Goal: Task Accomplishment & Management: Complete application form

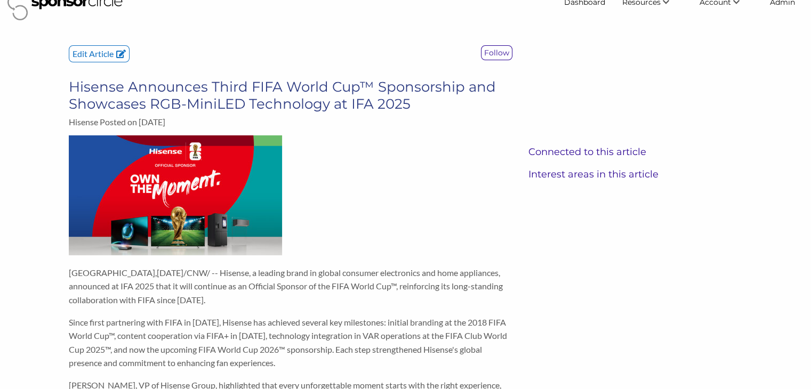
scroll to position [23, 0]
click at [85, 53] on p "Edit Article" at bounding box center [99, 54] width 60 height 16
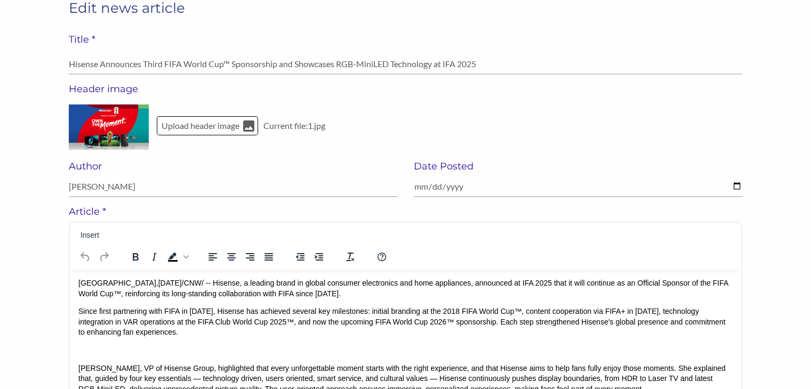
scroll to position [74, 0]
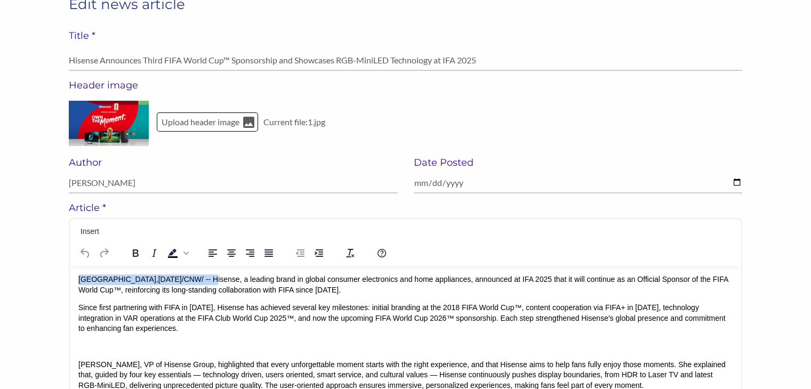
drag, startPoint x: 187, startPoint y: 276, endPoint x: 77, endPoint y: 275, distance: 110.3
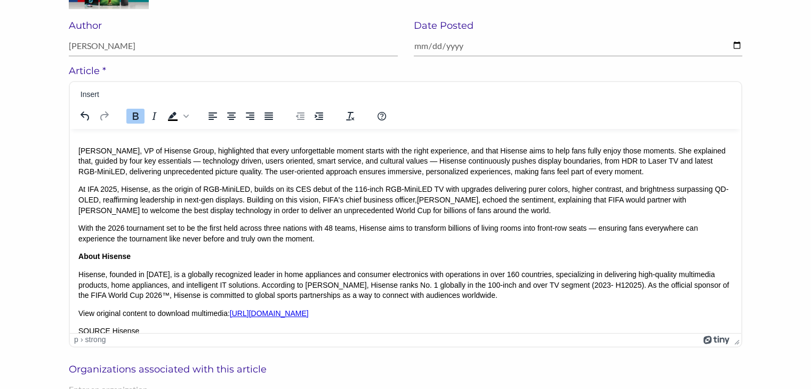
scroll to position [99, 0]
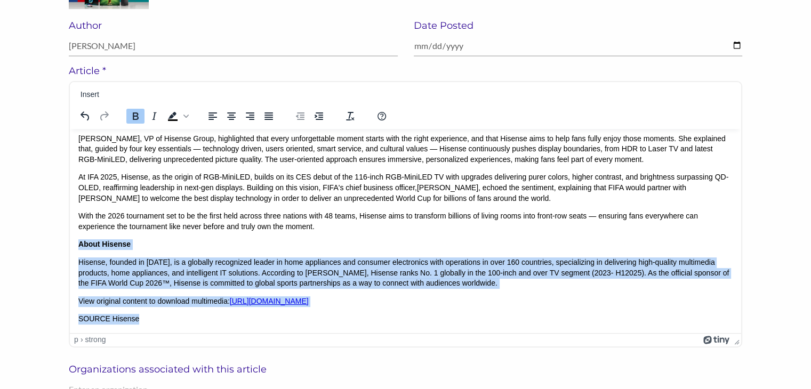
drag, startPoint x: 79, startPoint y: 254, endPoint x: 146, endPoint y: 339, distance: 107.5
click at [146, 333] on html "﻿ Hisense, a leading brand in global consumer electronics and home appliances, …" at bounding box center [405, 185] width 671 height 293
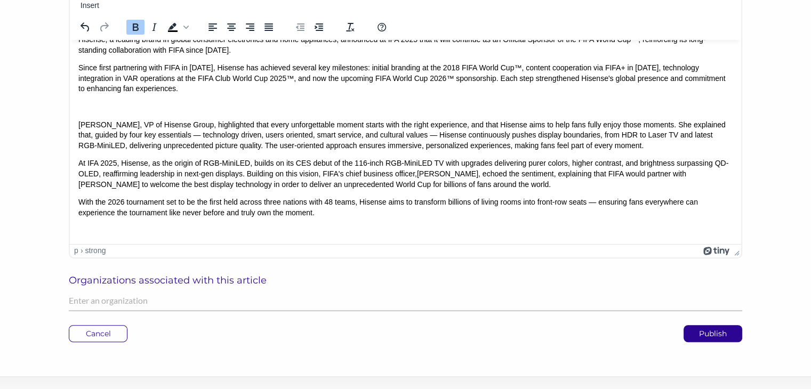
scroll to position [301, 0]
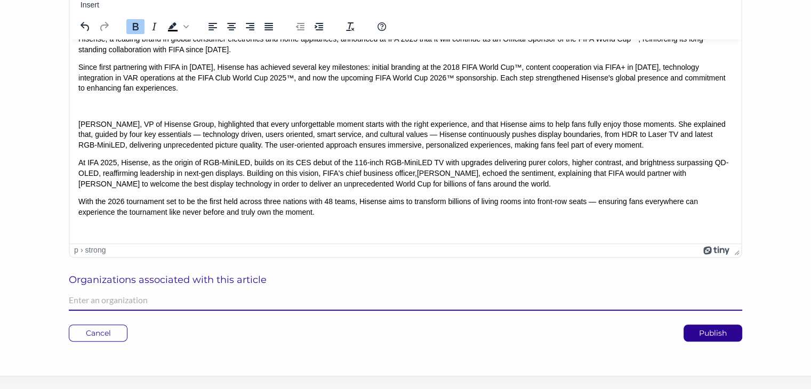
click at [111, 303] on input "text" at bounding box center [405, 300] width 673 height 21
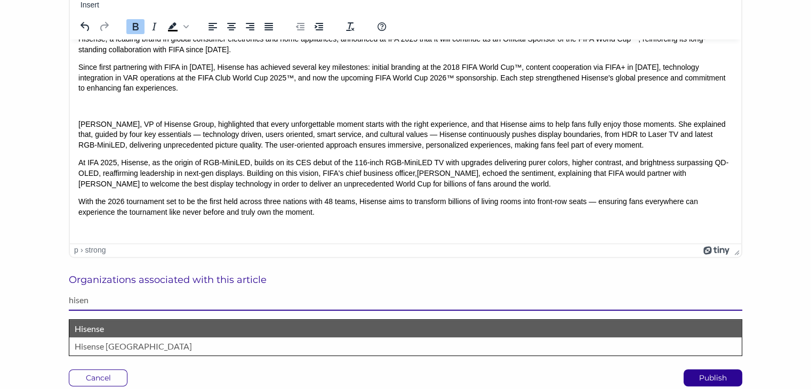
type input "hisen"
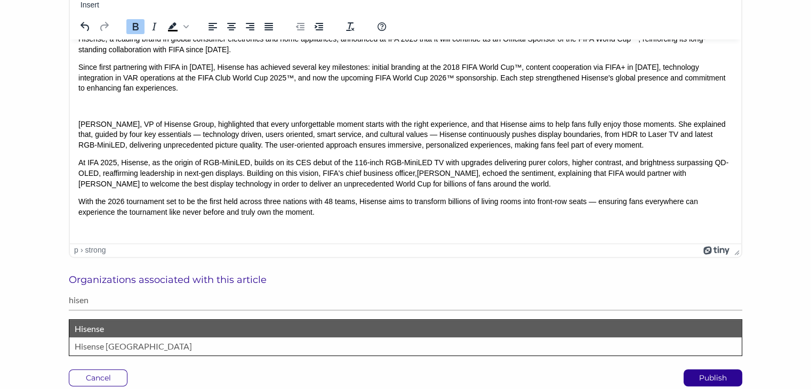
click at [85, 329] on p "Hisense" at bounding box center [405, 329] width 661 height 14
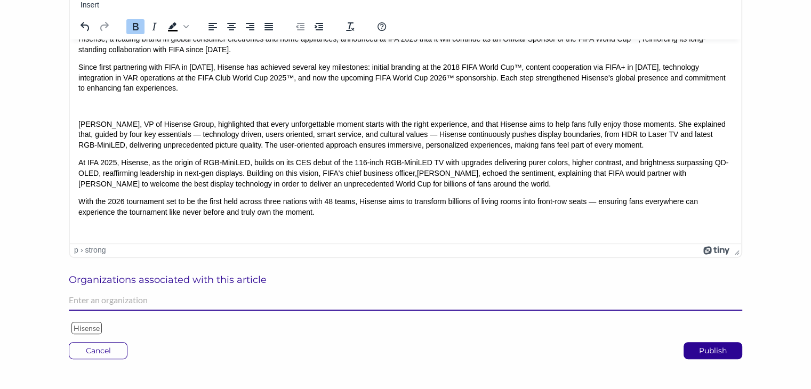
click at [89, 303] on input "text" at bounding box center [405, 300] width 673 height 21
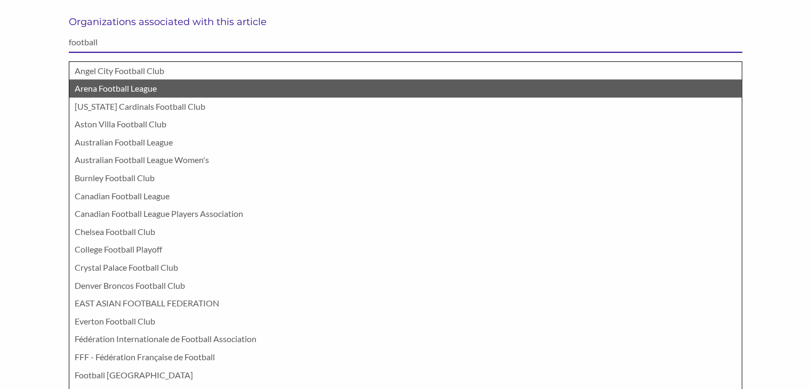
type input "football"
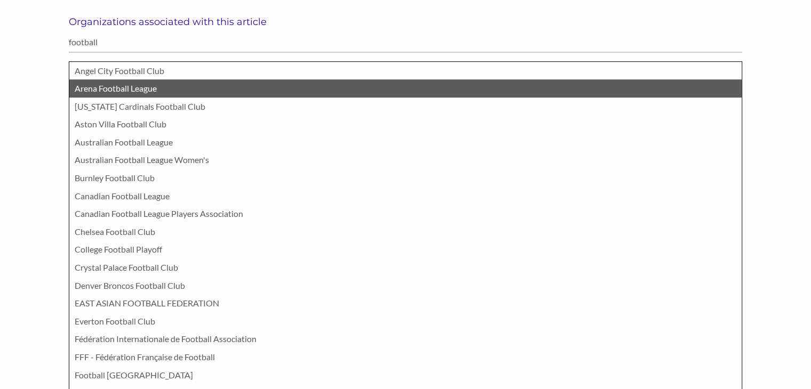
click at [122, 342] on p "Fédération Internationale de Football Association" at bounding box center [405, 339] width 661 height 14
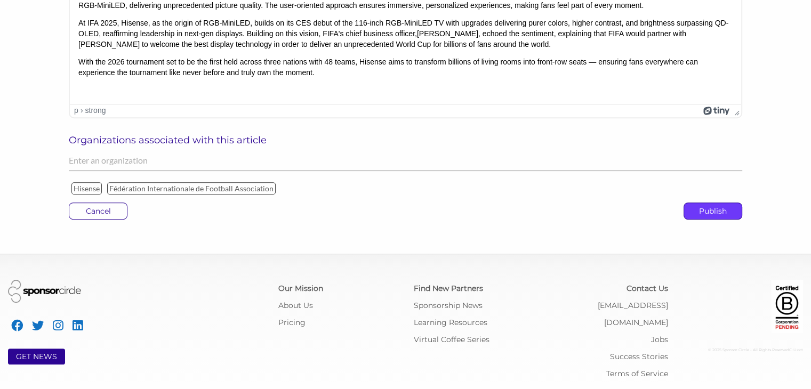
click at [714, 211] on p "Publish" at bounding box center [713, 211] width 58 height 16
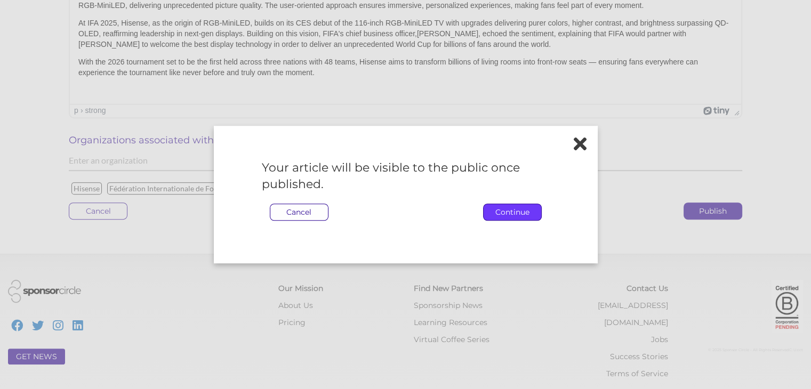
click at [518, 211] on p "Continue" at bounding box center [512, 212] width 58 height 16
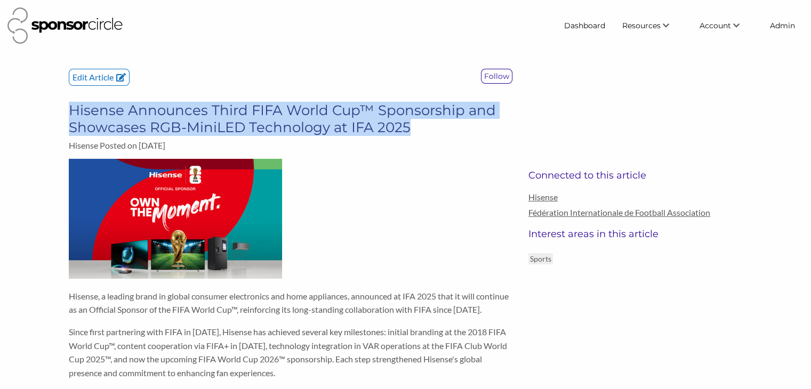
drag, startPoint x: 411, startPoint y: 127, endPoint x: 73, endPoint y: 114, distance: 338.7
click at [73, 114] on h3 "Hisense Announces Third FIFA World Cup™ Sponsorship and Showcases RGB-MiniLED T…" at bounding box center [290, 119] width 443 height 34
copy h3 "Hisense Announces Third FIFA World Cup™ Sponsorship and Showcases RGB-MiniLED T…"
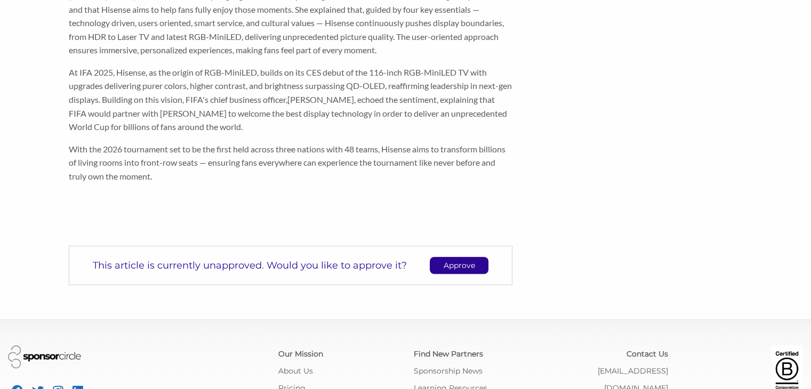
scroll to position [501, 0]
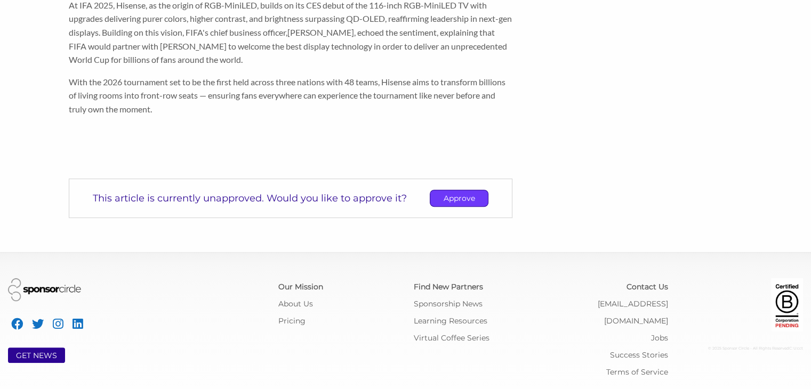
click at [453, 197] on p "Approve" at bounding box center [459, 198] width 58 height 16
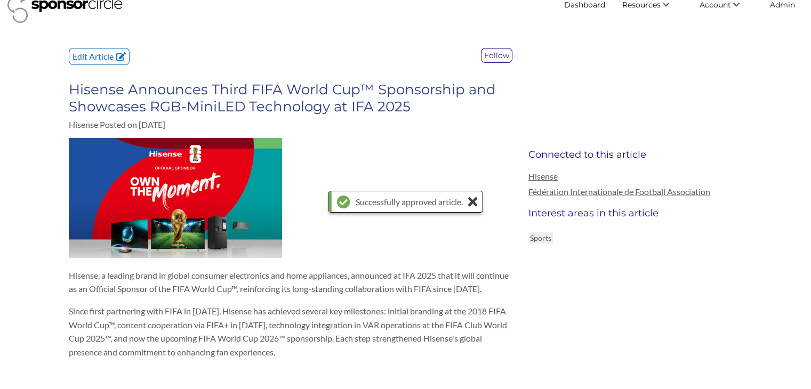
scroll to position [0, 0]
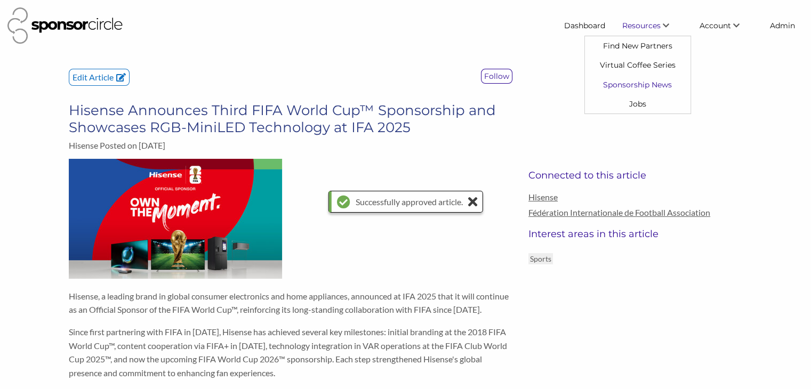
click at [616, 80] on link "Sponsorship News" at bounding box center [638, 84] width 106 height 19
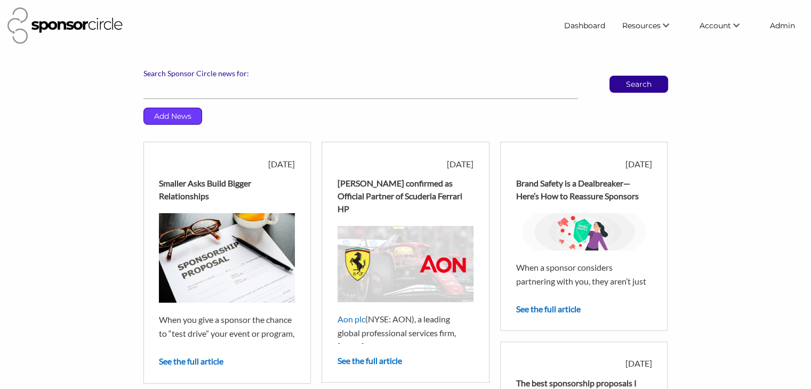
click at [176, 114] on p "Add News" at bounding box center [173, 116] width 58 height 16
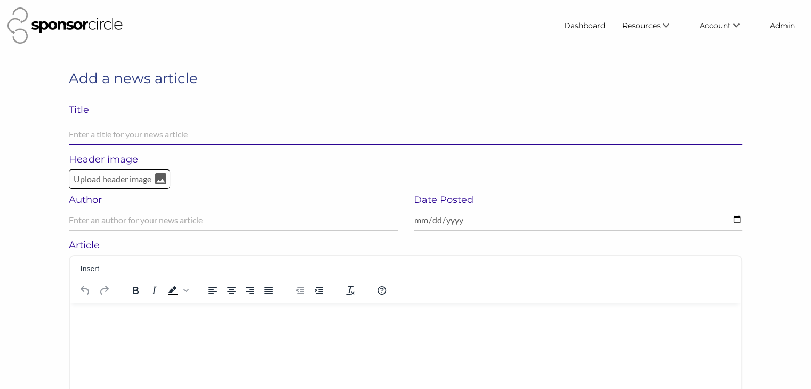
click at [134, 139] on input "text" at bounding box center [405, 134] width 673 height 21
paste input "Corpay Cross-Border Named the Official FX Partner of the International Tennis F…"
type input "Corpay Cross-Border Named the Official FX Partner of the International Tennis F…"
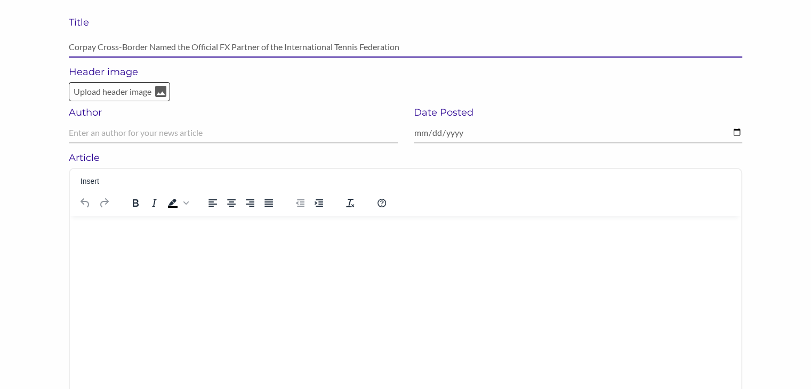
scroll to position [89, 0]
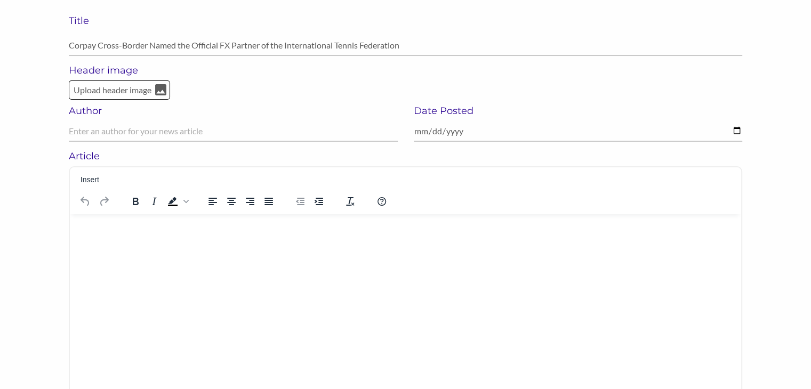
click at [100, 241] on html at bounding box center [405, 228] width 671 height 28
paste body "Rich Text Area. Press ALT-0 for help."
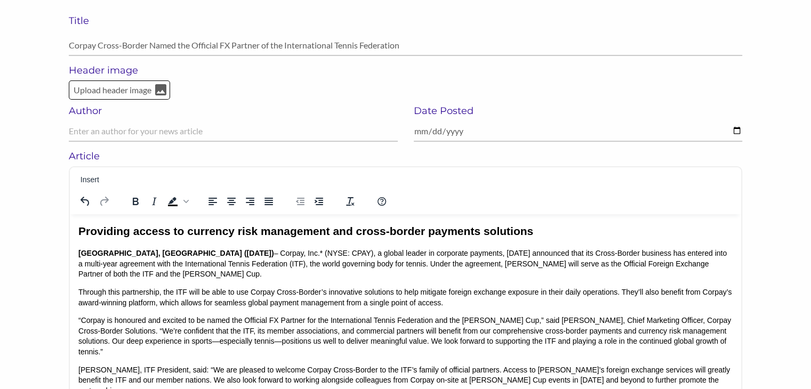
click at [203, 253] on p "Toronto, ON (September 8, 2025) – Corpay, Inc.* (NYSE: CPAY), a global leader i…" at bounding box center [405, 263] width 654 height 31
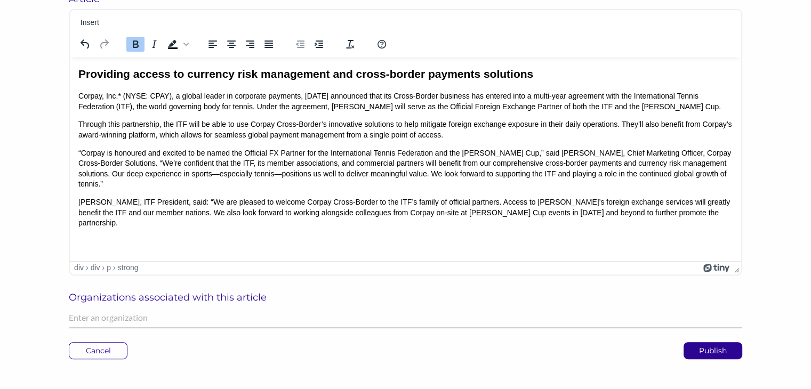
scroll to position [247, 0]
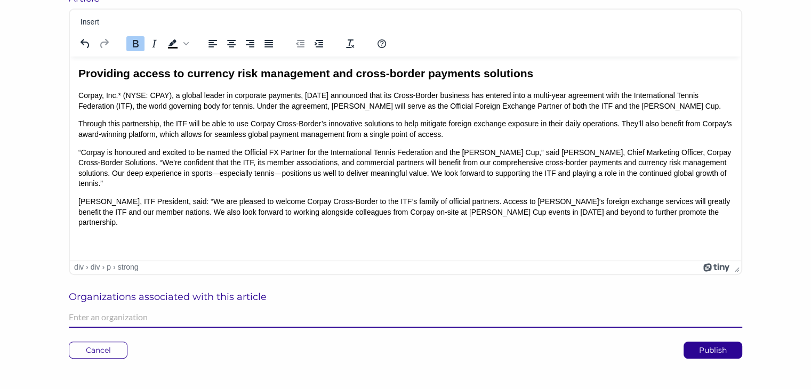
drag, startPoint x: 8, startPoint y: 107, endPoint x: 78, endPoint y: 320, distance: 224.3
click at [78, 320] on input "text" at bounding box center [405, 317] width 673 height 21
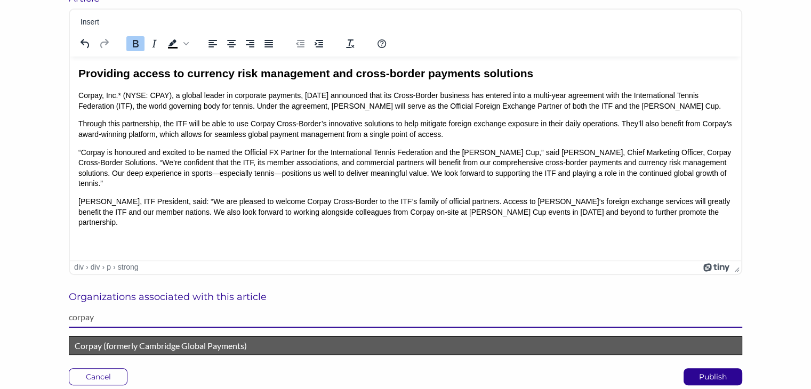
type input "corpay"
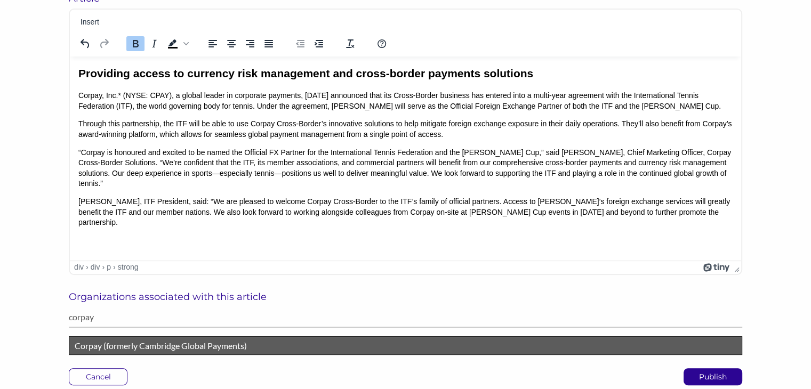
click at [87, 343] on p "Corpay (formerly Cambridge Global Payments)" at bounding box center [405, 346] width 661 height 14
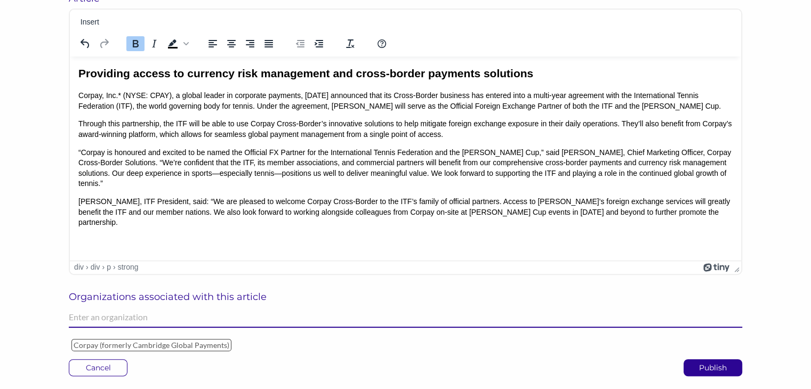
click at [91, 316] on input "text" at bounding box center [405, 317] width 673 height 21
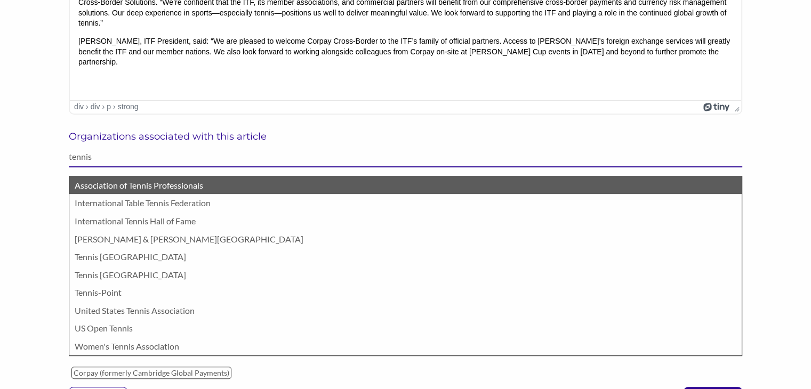
scroll to position [411, 0]
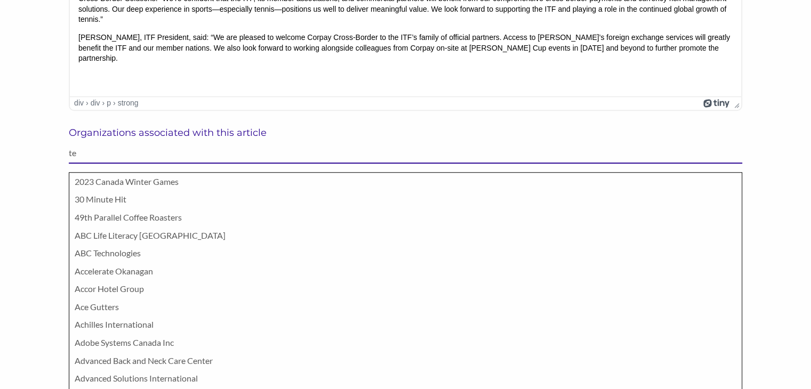
type input "t"
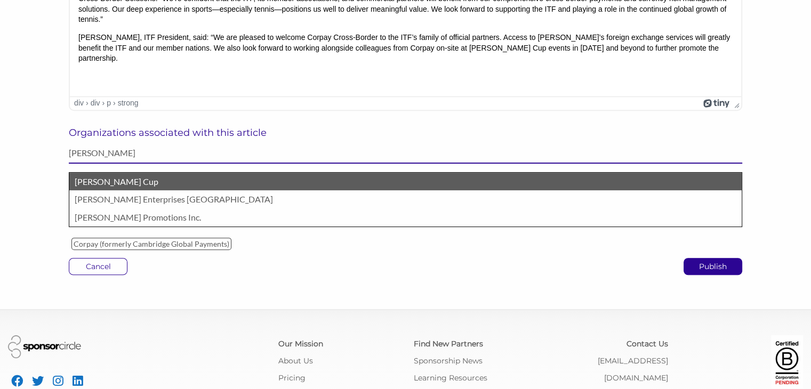
type input "davis"
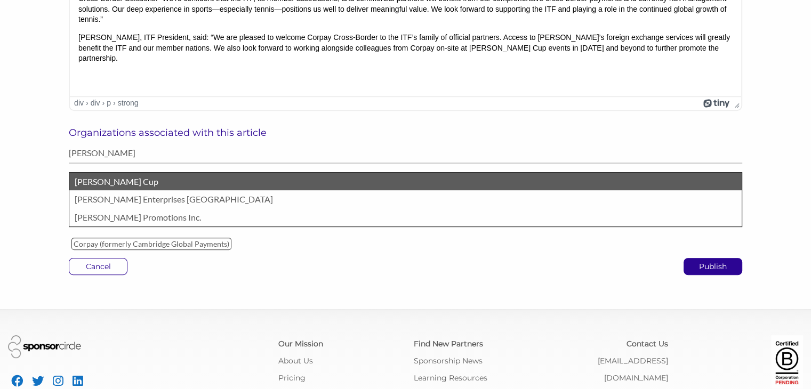
click at [90, 184] on p "Davis Cup" at bounding box center [405, 182] width 661 height 14
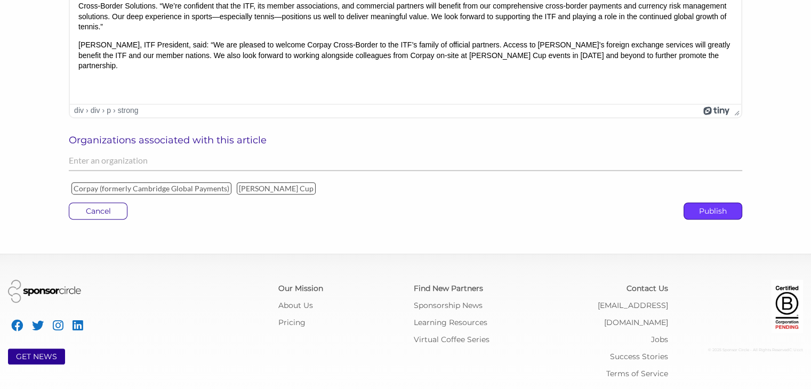
click at [709, 212] on p "Publish" at bounding box center [713, 211] width 58 height 16
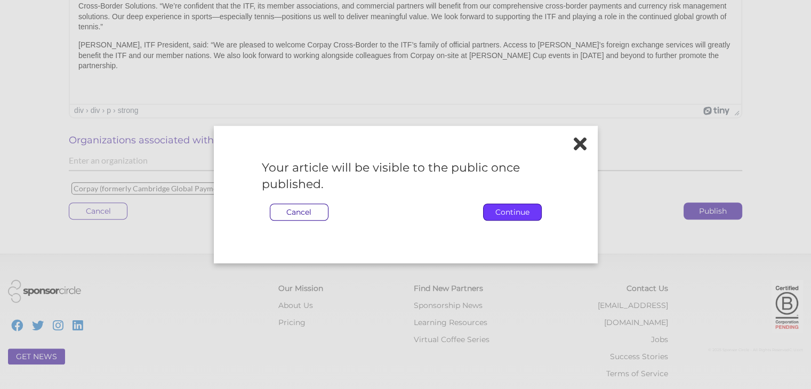
click at [516, 214] on p "Continue" at bounding box center [512, 212] width 58 height 16
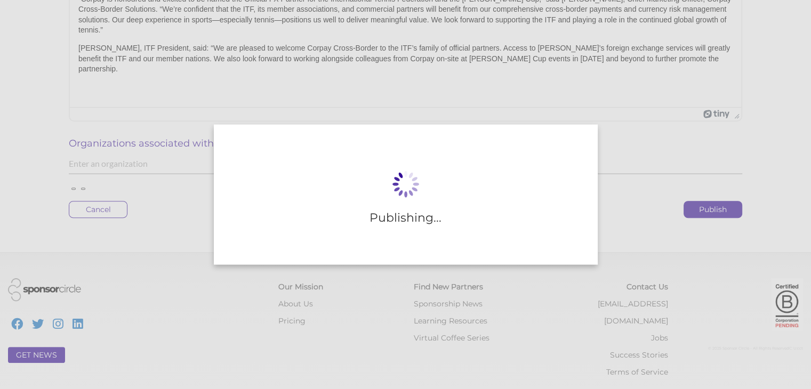
scroll to position [399, 0]
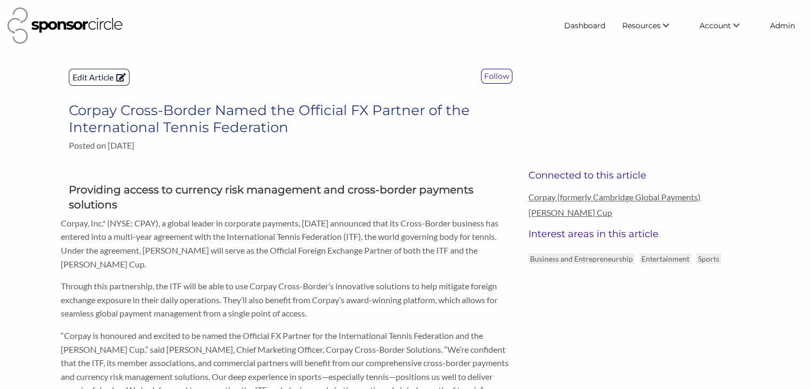
click at [100, 78] on p "Edit Article" at bounding box center [99, 77] width 60 height 16
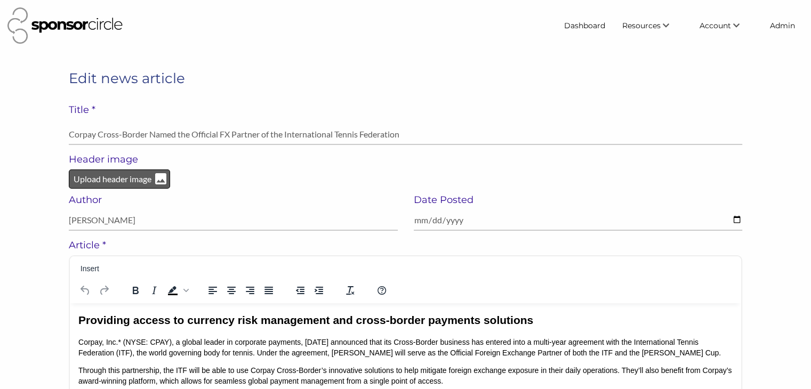
click at [91, 181] on p "Upload header image" at bounding box center [112, 179] width 80 height 14
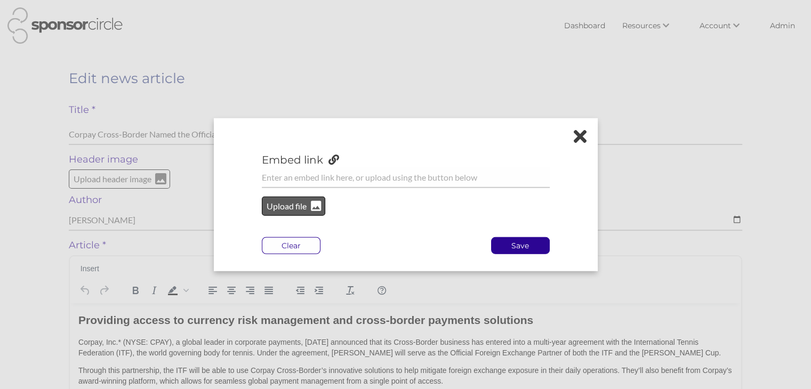
click at [271, 204] on p "Upload file" at bounding box center [286, 206] width 43 height 14
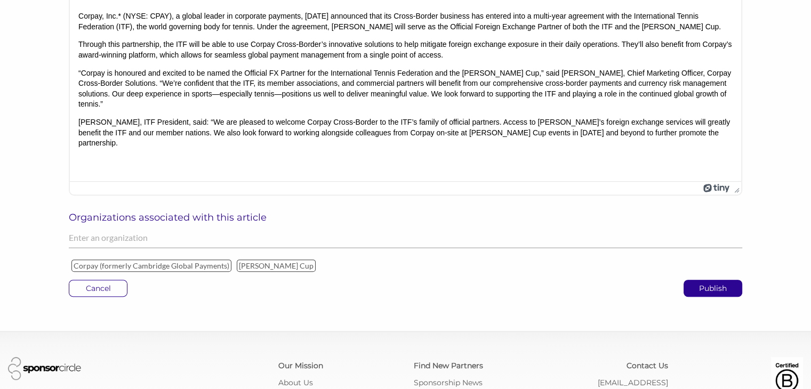
scroll to position [361, 0]
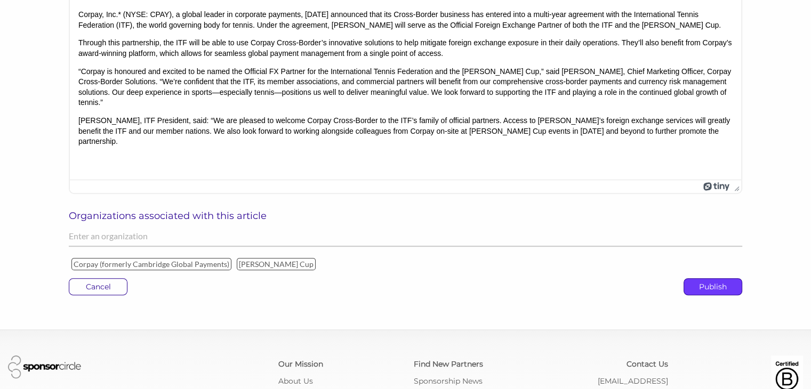
click at [721, 282] on p "Publish" at bounding box center [713, 287] width 58 height 16
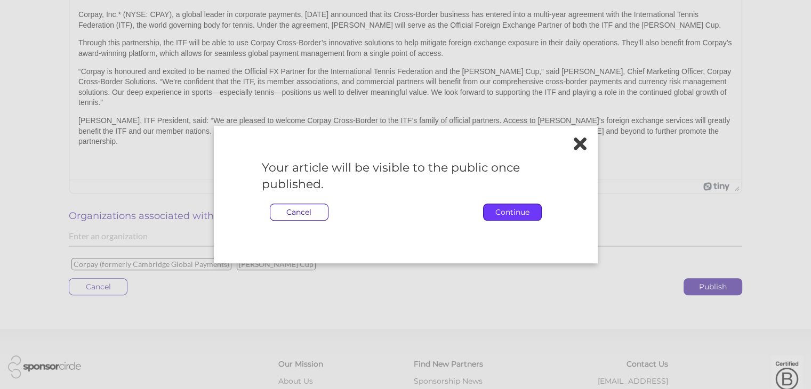
click at [513, 212] on p "Continue" at bounding box center [512, 212] width 58 height 16
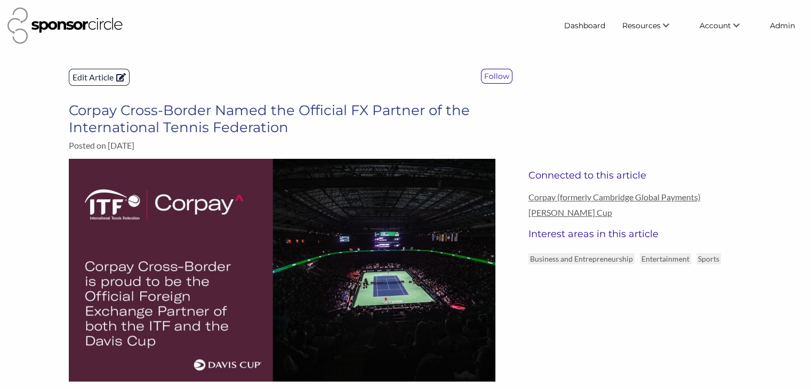
click at [85, 76] on p "Edit Article" at bounding box center [99, 77] width 60 height 16
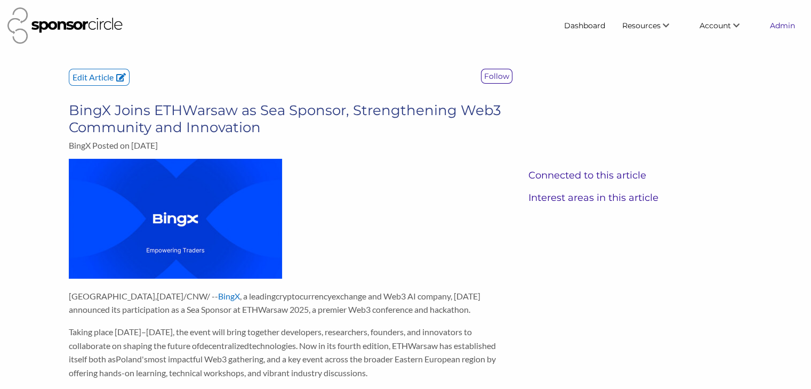
click at [779, 27] on link "Admin" at bounding box center [782, 25] width 42 height 19
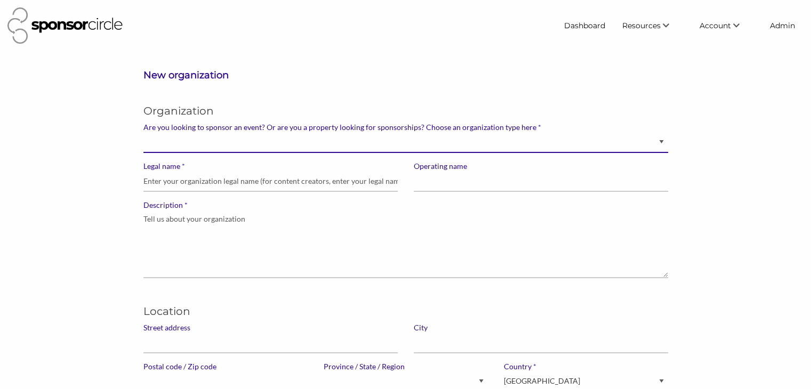
click at [416, 146] on select "Brand manager looking to sell to or sponsor events and sports teams Event organ…" at bounding box center [405, 142] width 524 height 21
select select "Property"
click at [143, 132] on select "Brand manager looking to sell to or sponsor events and sports teams Event organ…" at bounding box center [405, 142] width 524 height 21
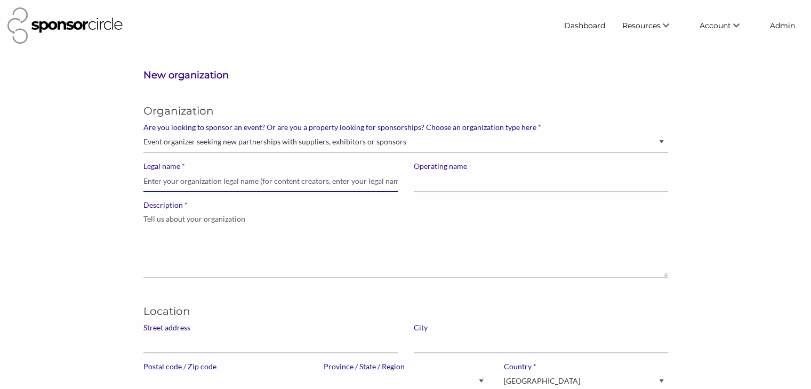
click at [323, 184] on input "* Legal name" at bounding box center [270, 181] width 254 height 21
paste input "International Tennis Federation"
type input "International Tennis Federation"
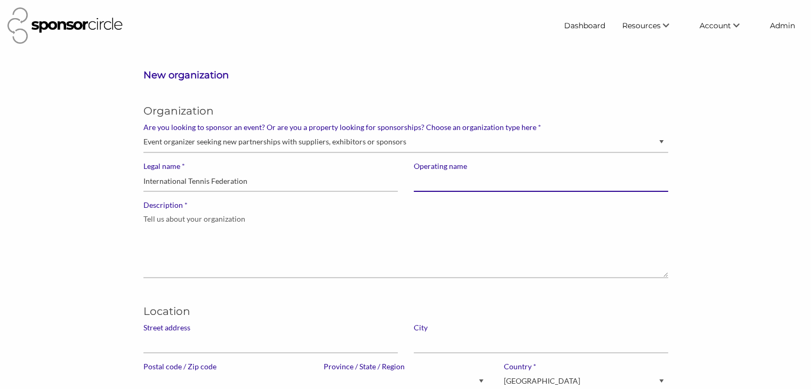
click at [425, 182] on input "Operating name" at bounding box center [541, 181] width 254 height 21
type input "ITF"
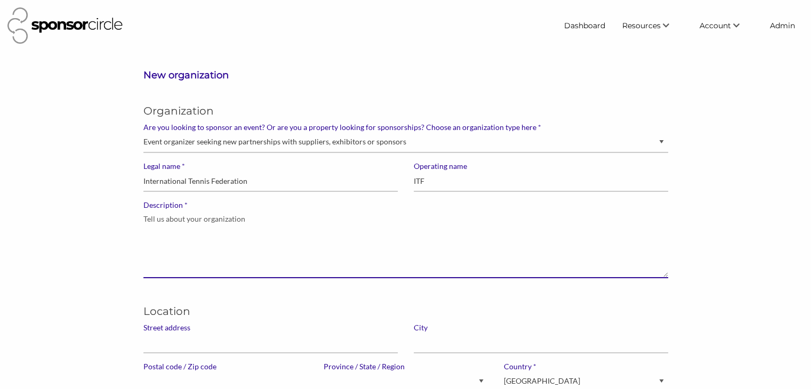
click at [153, 221] on textarea "* Description" at bounding box center [405, 244] width 524 height 68
paste textarea "The International Tennis Federation (ITF) is the world governing body of tennis…"
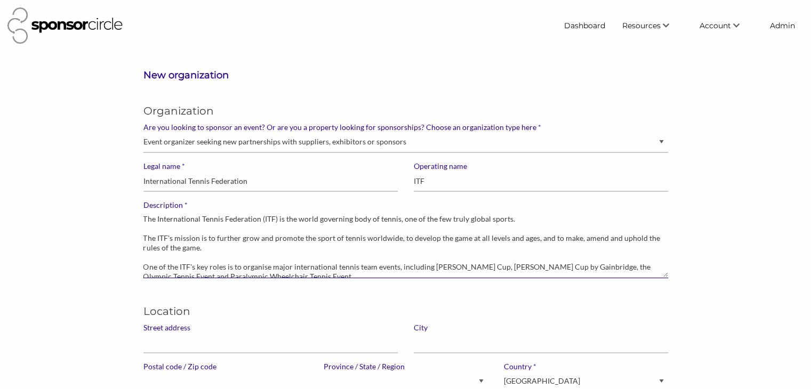
scroll to position [4, 0]
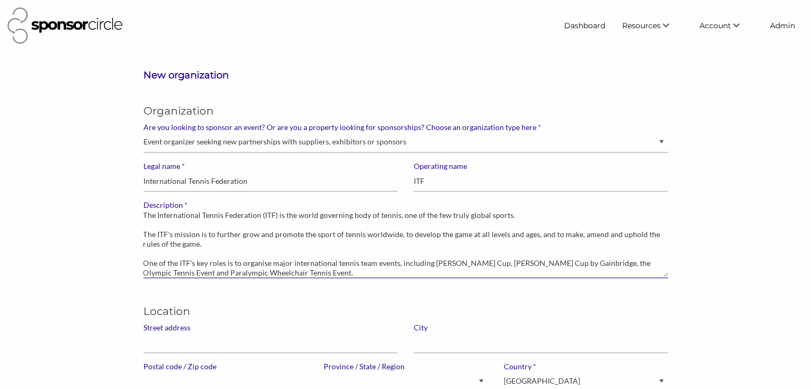
type textarea "The International Tennis Federation (ITF) is the world governing body of tennis…"
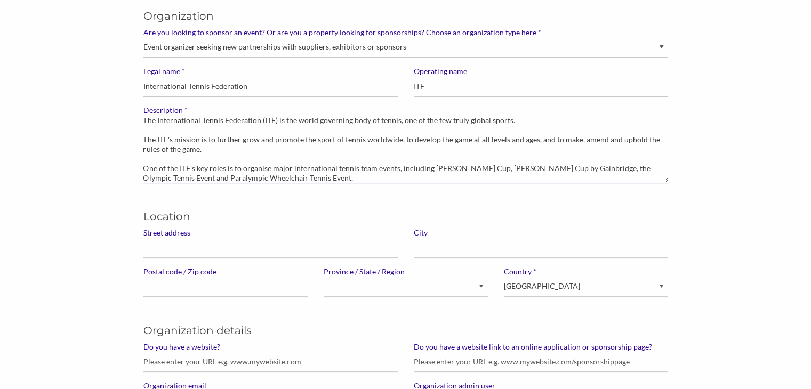
scroll to position [98, 0]
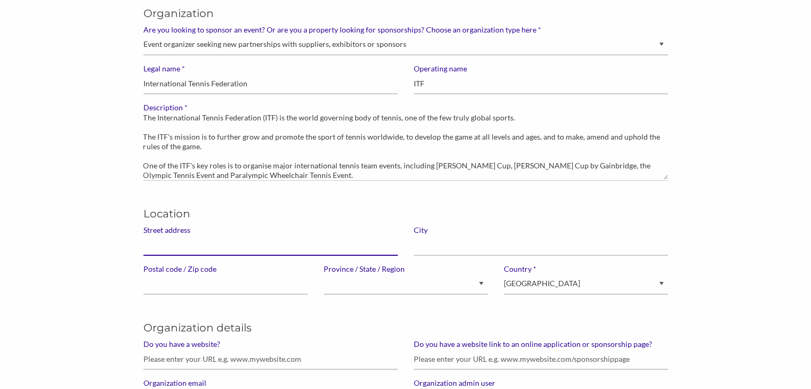
click at [149, 247] on input "Street address" at bounding box center [270, 245] width 254 height 21
paste input "[GEOGRAPHIC_DATA], [GEOGRAPHIC_DATA]"
type input "[GEOGRAPHIC_DATA], [GEOGRAPHIC_DATA]"
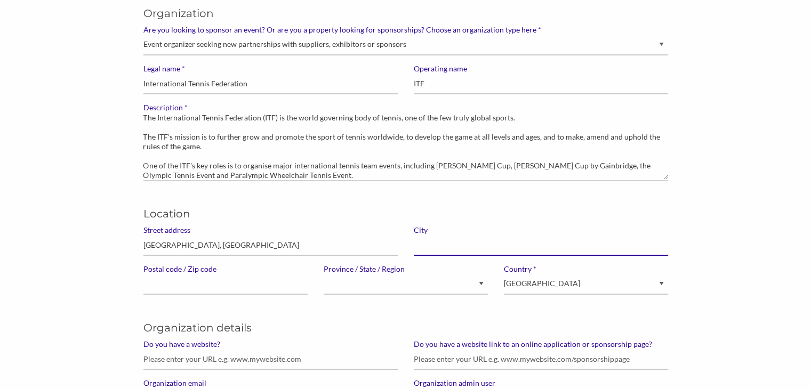
click at [415, 246] on input "text" at bounding box center [541, 245] width 254 height 21
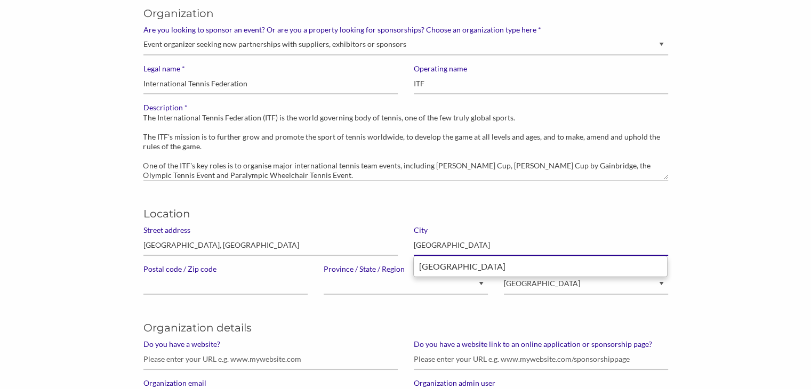
type input "[GEOGRAPHIC_DATA]"
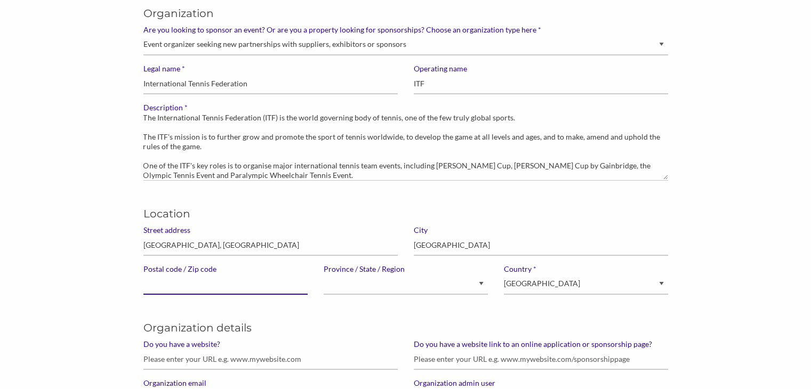
paste input "SW15 5XZ"
type input "SW15 5XZ"
click at [576, 285] on select "Canada United States of America --------------- Afghanistan Åland Islands Alban…" at bounding box center [586, 284] width 164 height 21
select select "United Kingdom of Great Britain and Northern Ireland"
click at [504, 274] on select "Canada United States of America --------------- Afghanistan Åland Islands Alban…" at bounding box center [586, 284] width 164 height 21
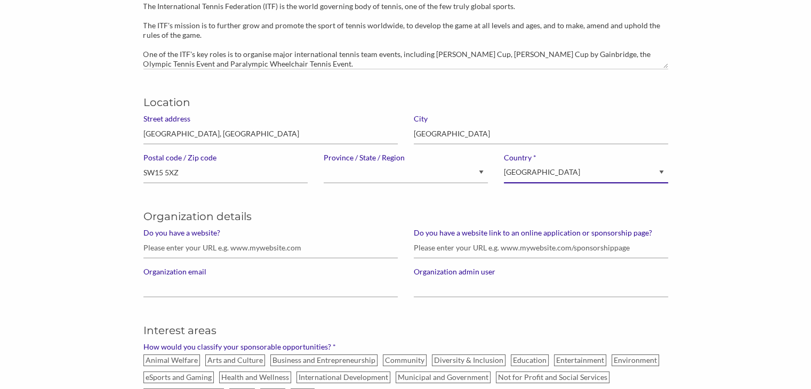
scroll to position [209, 0]
click at [205, 249] on input "Do you have a website?" at bounding box center [270, 248] width 254 height 21
paste input "http://www.itftennis.com/"
type input "http://www.itftennis.com/"
click at [447, 248] on input "Do you have a website link to an online application or sponsorship page?" at bounding box center [541, 248] width 254 height 21
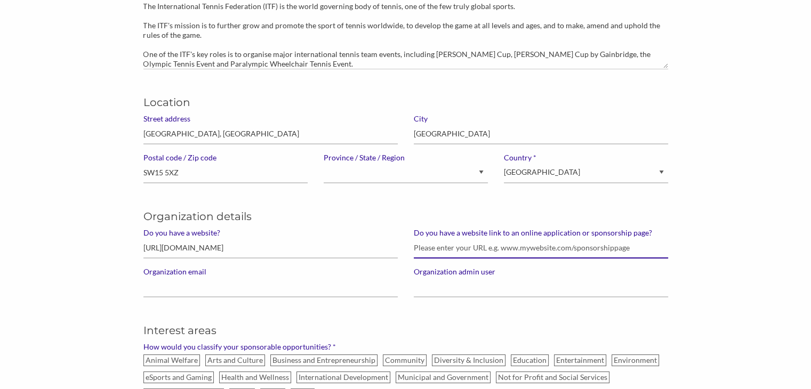
paste input "https://www.itftennis.com/en/about-us/organisation/commercial-partners/"
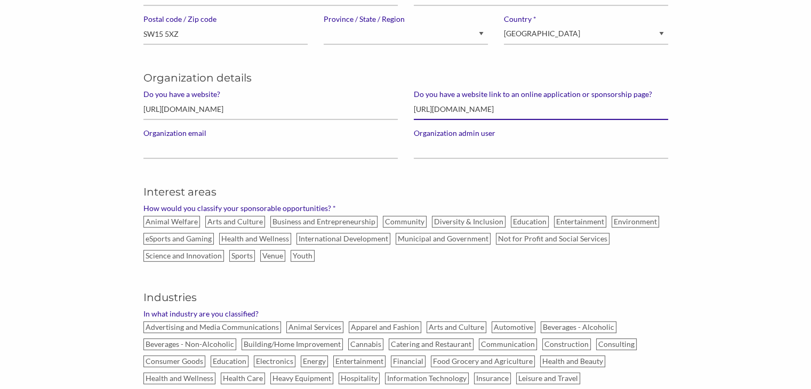
scroll to position [347, 0]
type input "https://www.itftennis.com/en/about-us/organisation/commercial-partners/"
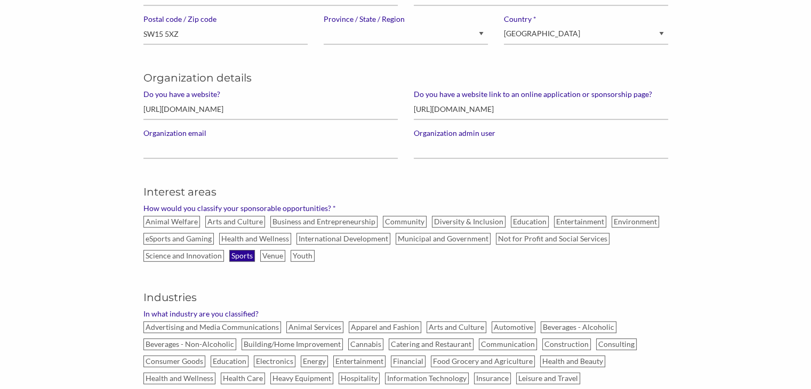
click at [246, 254] on label "Sports" at bounding box center [242, 256] width 26 height 12
click at [0, 0] on input "Sports" at bounding box center [0, 0] width 0 height 0
click at [296, 253] on label "Youth" at bounding box center [302, 256] width 24 height 12
click at [0, 0] on input "Youth" at bounding box center [0, 0] width 0 height 0
click at [275, 256] on label "Venue" at bounding box center [272, 256] width 25 height 12
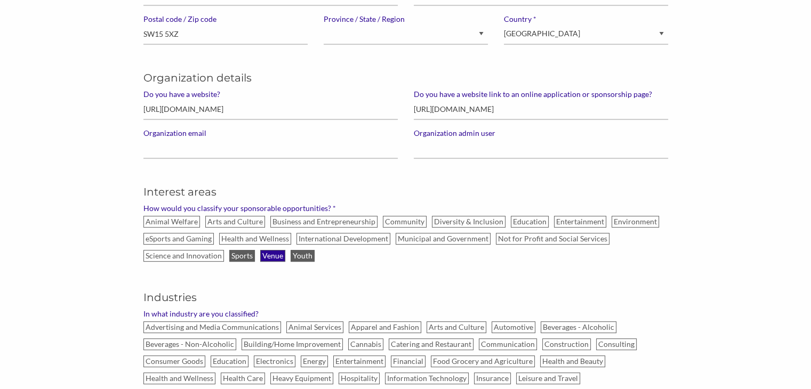
click at [0, 0] on input "Venue" at bounding box center [0, 0] width 0 height 0
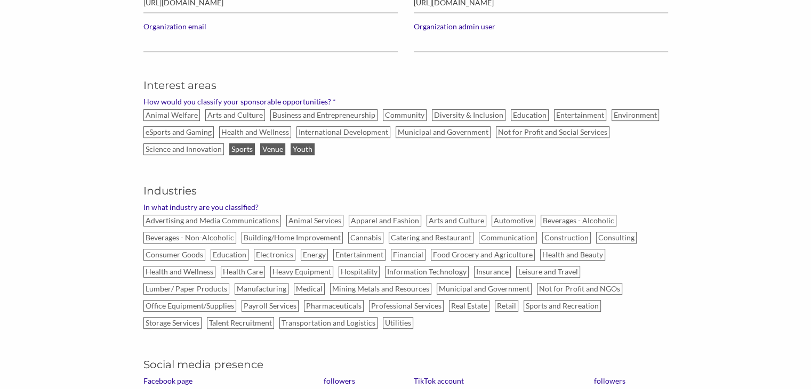
scroll to position [462, 0]
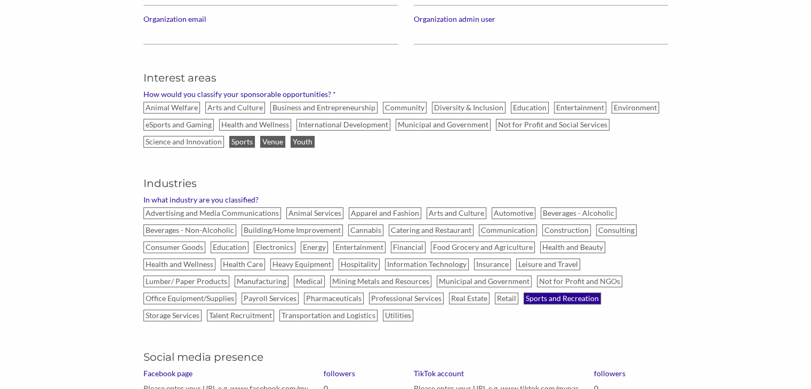
click at [523, 295] on label "Sports and Recreation" at bounding box center [561, 299] width 77 height 12
click at [0, 0] on input "Sports and Recreation" at bounding box center [0, 0] width 0 height 0
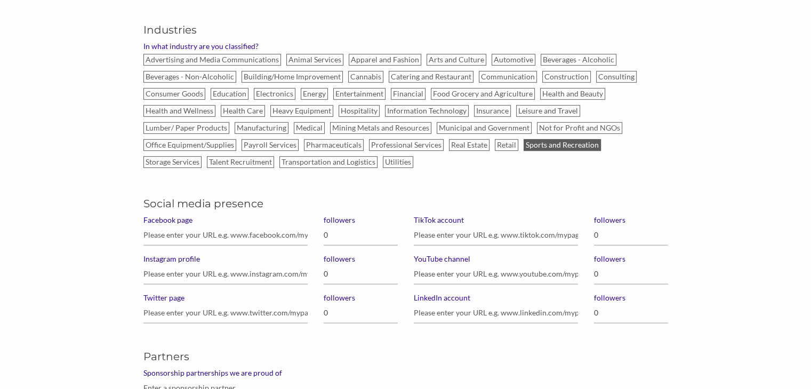
scroll to position [616, 0]
click at [233, 227] on input "Facebook page" at bounding box center [225, 234] width 164 height 21
paste input "https://www.facebook.com/InternationalTennisFederation"
type input "https://www.facebook.com/InternationalTennisFederation"
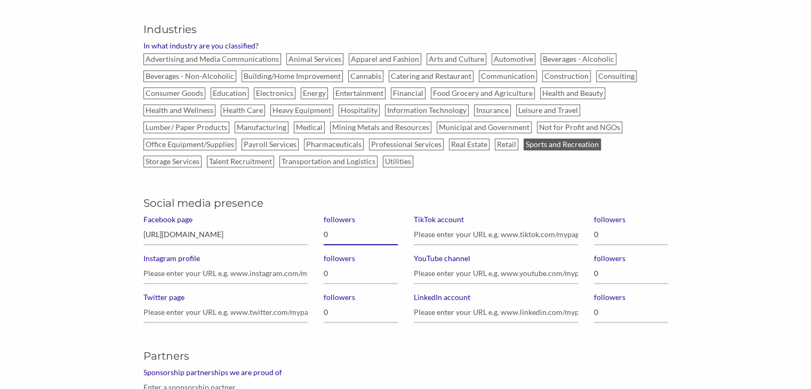
click at [341, 235] on input "0" at bounding box center [361, 234] width 74 height 21
type input "525,000"
click at [158, 271] on input "Instagram profile" at bounding box center [225, 273] width 164 height 21
paste input "https://www.instagram.com/itftennis/"
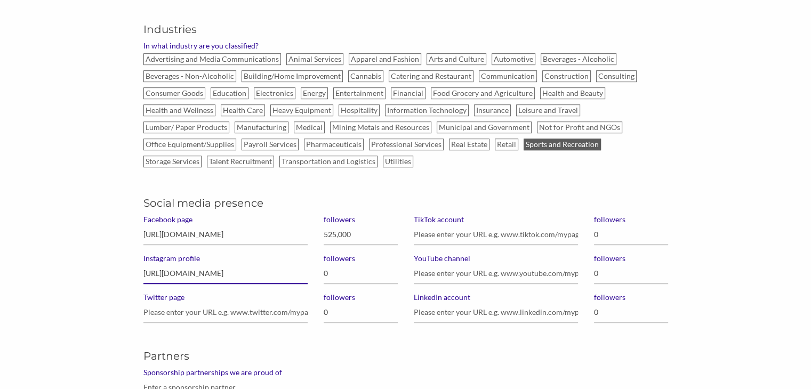
type input "https://www.instagram.com/itftennis/"
click at [334, 270] on input "0" at bounding box center [361, 273] width 74 height 21
type input "371,000"
click at [165, 311] on input "Twitter page" at bounding box center [225, 312] width 164 height 21
paste input "https://twitter.com/ITFTennis"
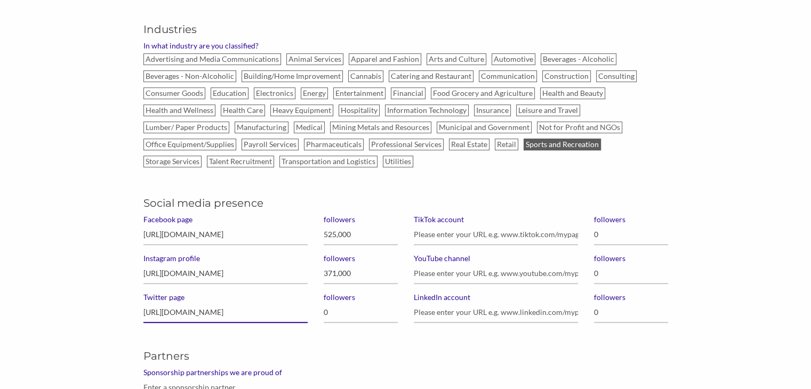
type input "https://twitter.com/ITFTennis"
click at [336, 318] on input "0" at bounding box center [361, 312] width 74 height 21
type input "66,300"
click at [429, 265] on input "YouTube channel" at bounding box center [496, 273] width 164 height 21
paste input "https://www.youtube.com/channel/UCsyvlpbK0BTEc3jec6nhPyQ"
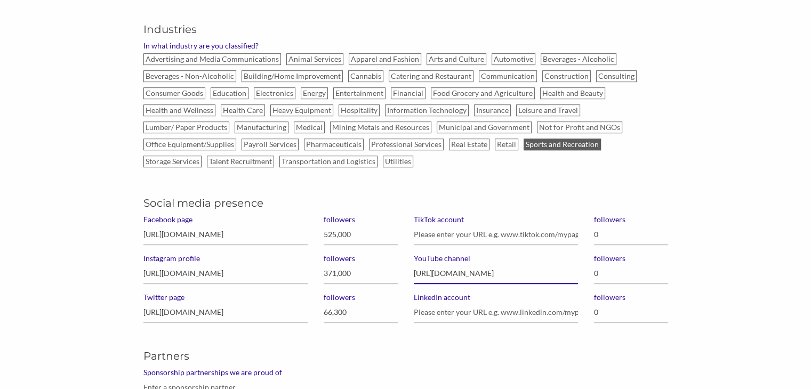
scroll to position [0, 49]
type input "https://www.youtube.com/channel/UCsyvlpbK0BTEc3jec6nhPyQ"
click at [645, 265] on input "0" at bounding box center [631, 273] width 74 height 21
type input "125,000"
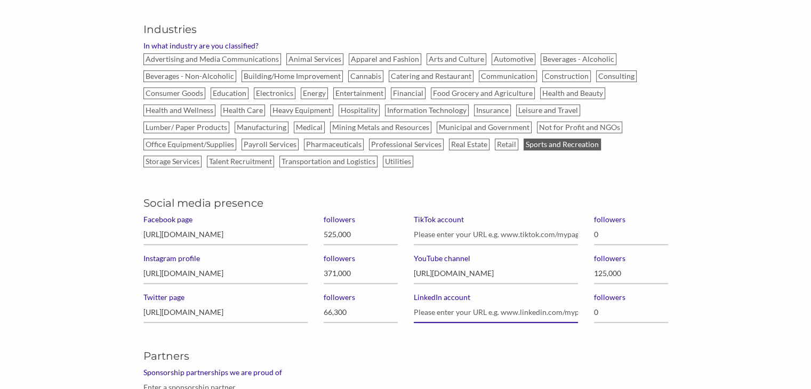
click at [427, 310] on input "LinkedIn account" at bounding box center [496, 312] width 164 height 21
paste input "https://www.linkedin.com/company/international-tennis-federation/"
type input "https://www.linkedin.com/company/international-tennis-federation/"
click at [607, 321] on div "followers 0 followers 125,000 followers 0" at bounding box center [631, 273] width 90 height 117
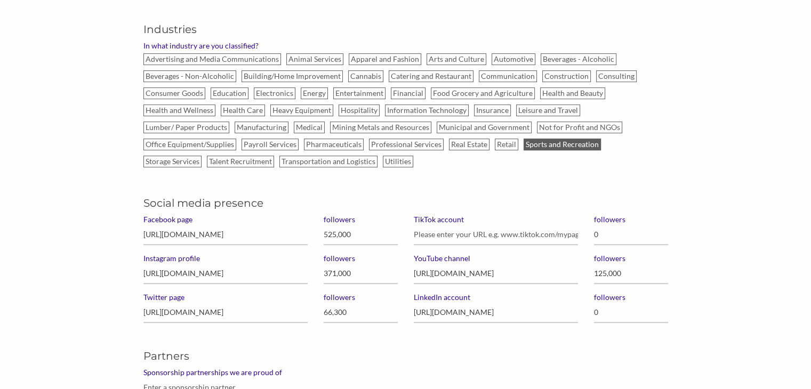
scroll to position [0, 0]
click at [608, 312] on input "0" at bounding box center [631, 312] width 74 height 21
type input "59,000"
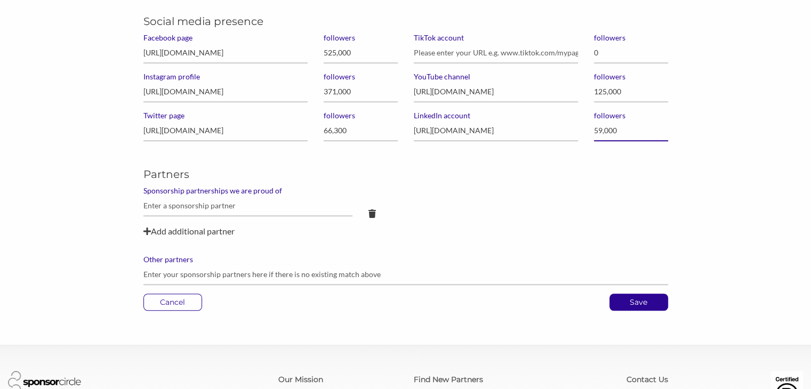
scroll to position [804, 0]
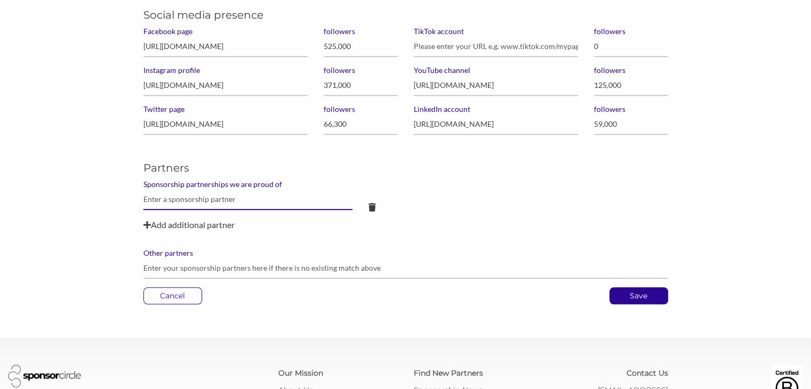
click at [206, 198] on input "text" at bounding box center [247, 199] width 209 height 21
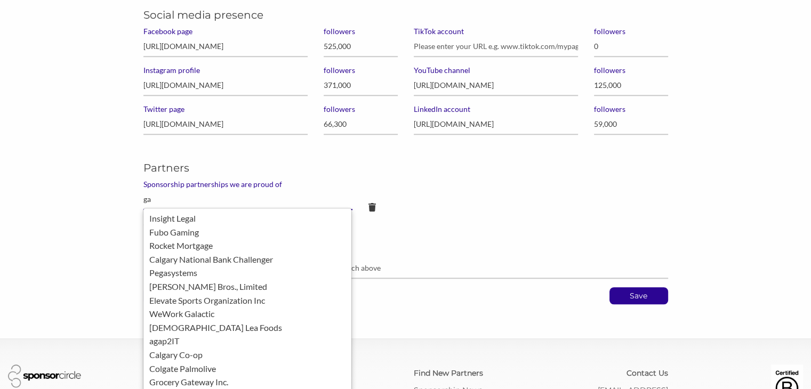
type input "g"
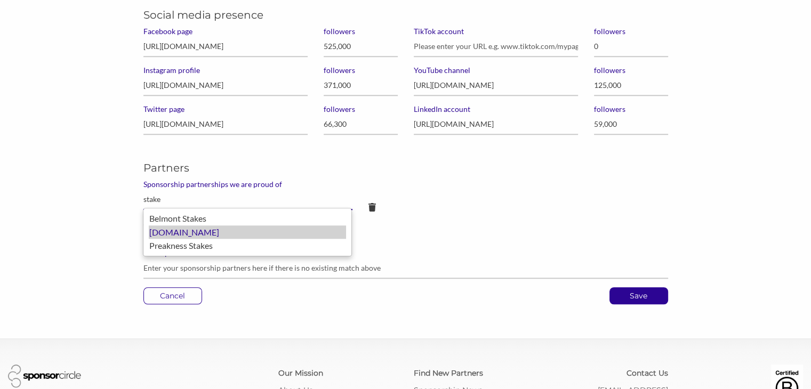
click at [181, 233] on div "Stake.com" at bounding box center [247, 232] width 197 height 14
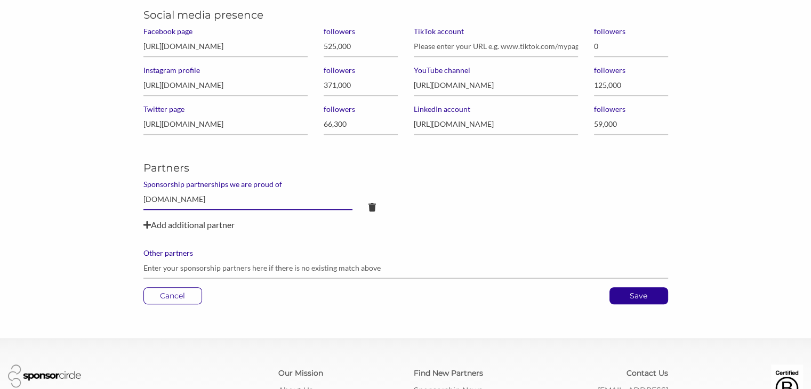
type input "Stake.com"
click at [160, 222] on div "Add additional partner" at bounding box center [405, 225] width 524 height 13
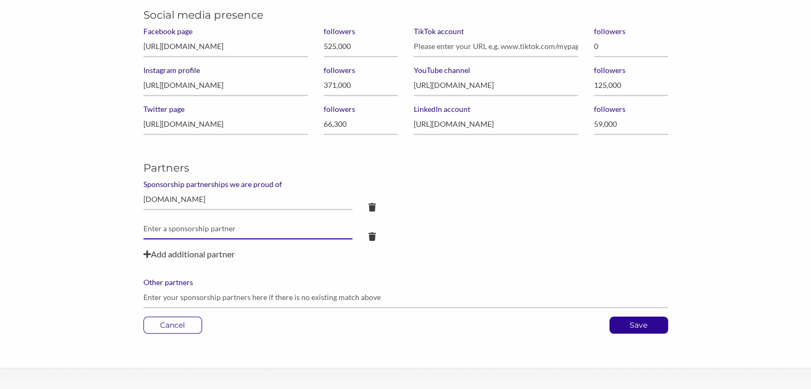
click at [160, 222] on input "text" at bounding box center [247, 229] width 209 height 21
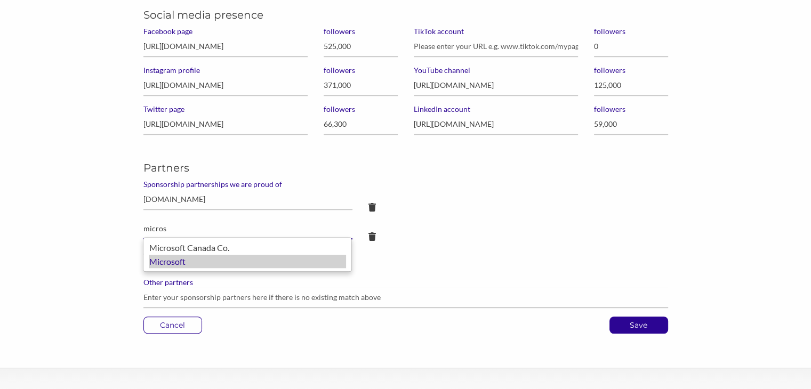
click at [156, 258] on div "Microsoft" at bounding box center [247, 262] width 197 height 14
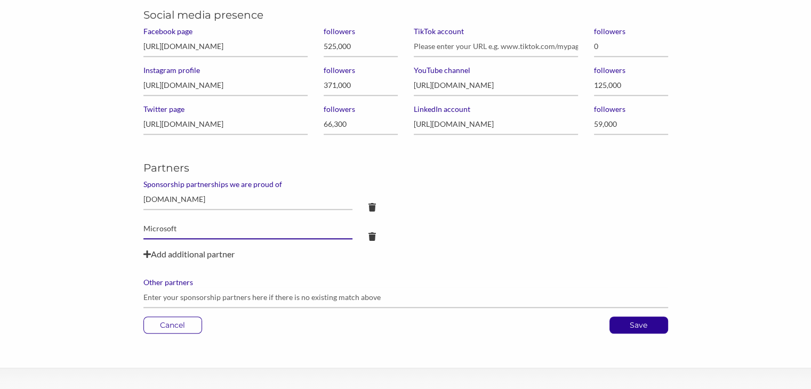
type input "Microsoft"
click at [159, 252] on div "Add additional partner" at bounding box center [405, 254] width 524 height 13
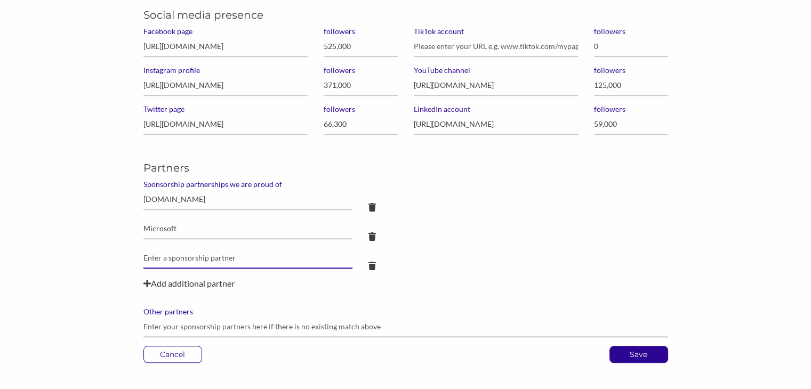
click at [160, 250] on input "text" at bounding box center [247, 258] width 209 height 21
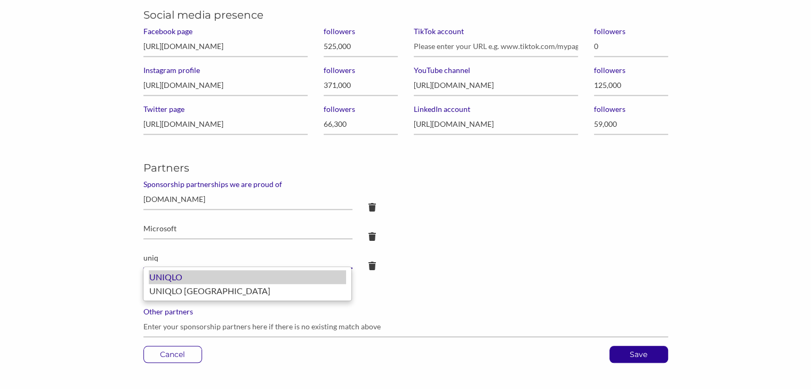
click at [155, 281] on div "UNIQLO" at bounding box center [247, 277] width 197 height 14
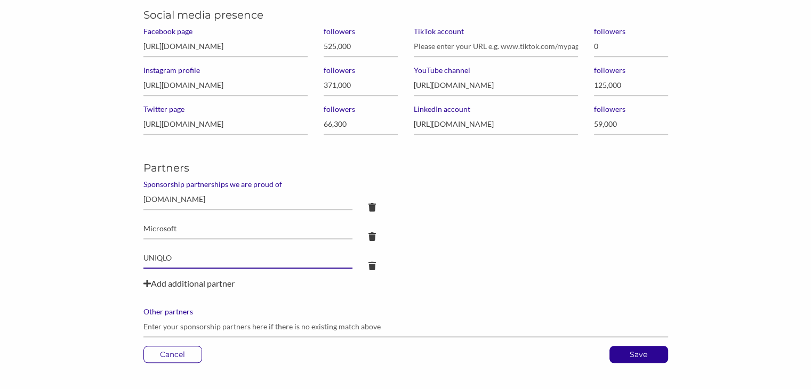
type input "UNIQLO"
click at [156, 285] on div "Add additional partner" at bounding box center [405, 283] width 524 height 13
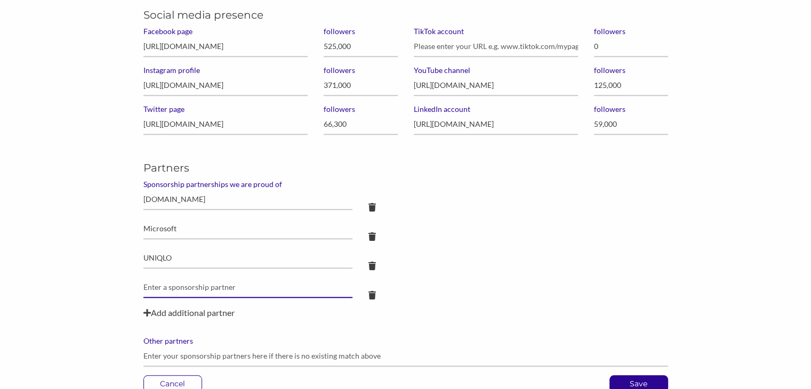
click at [156, 285] on input "text" at bounding box center [247, 287] width 209 height 21
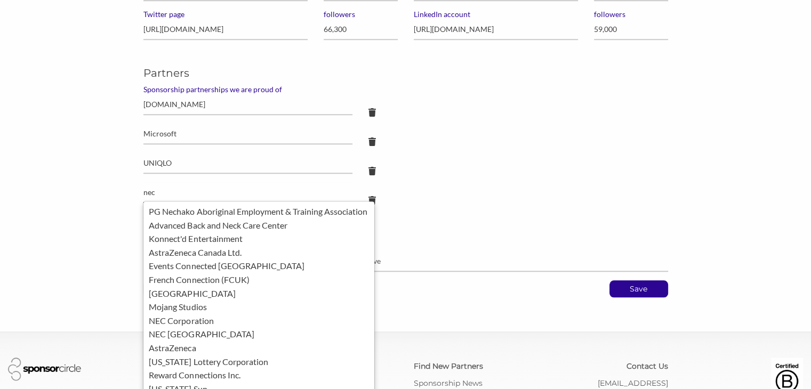
scroll to position [899, 0]
click at [159, 322] on div "NEC Corporation" at bounding box center [259, 320] width 220 height 14
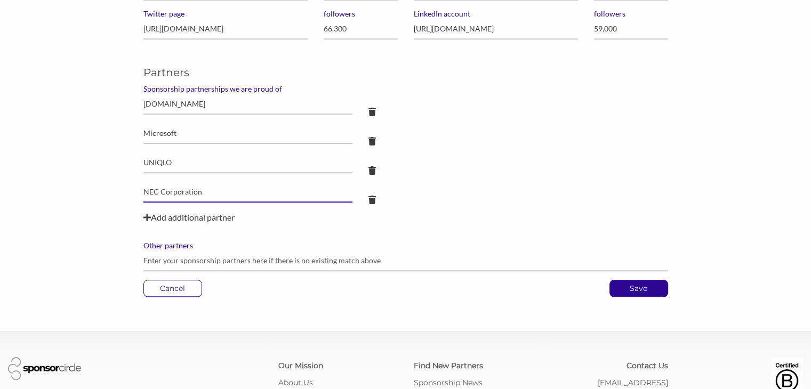
type input "NEC Corporation"
click at [164, 217] on div "Add additional partner" at bounding box center [405, 217] width 524 height 13
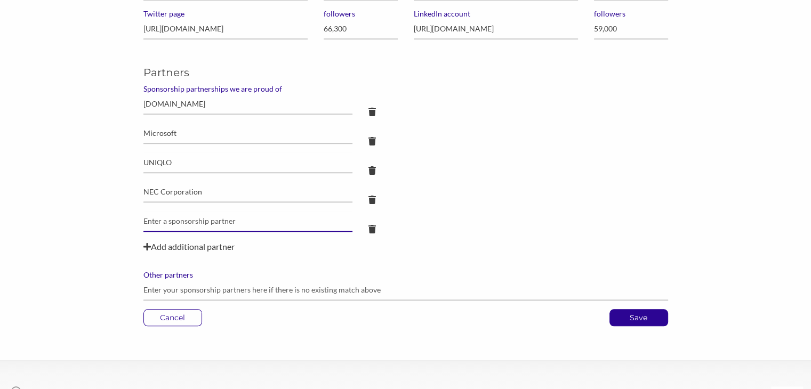
click at [164, 217] on input "text" at bounding box center [247, 221] width 209 height 21
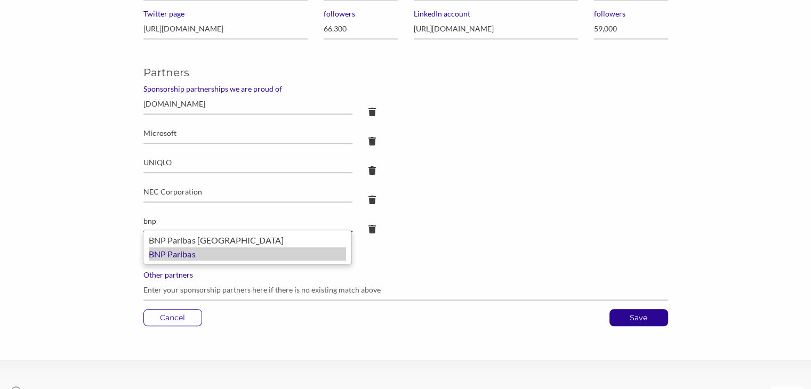
click at [160, 255] on div "BNP Paribas" at bounding box center [247, 254] width 197 height 14
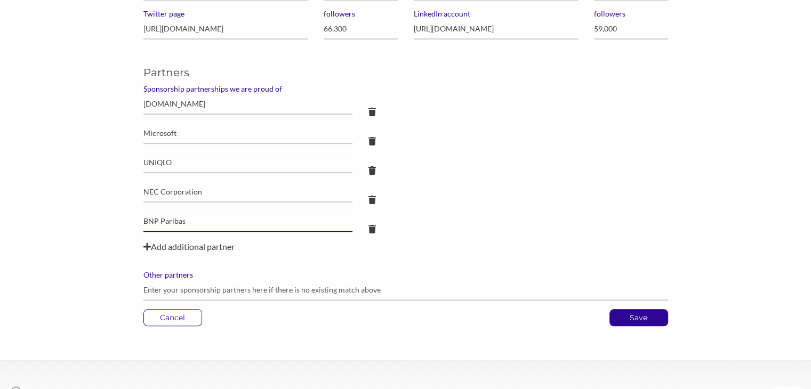
type input "BNP Paribas"
click at [164, 246] on div "Add additional partner" at bounding box center [405, 246] width 524 height 13
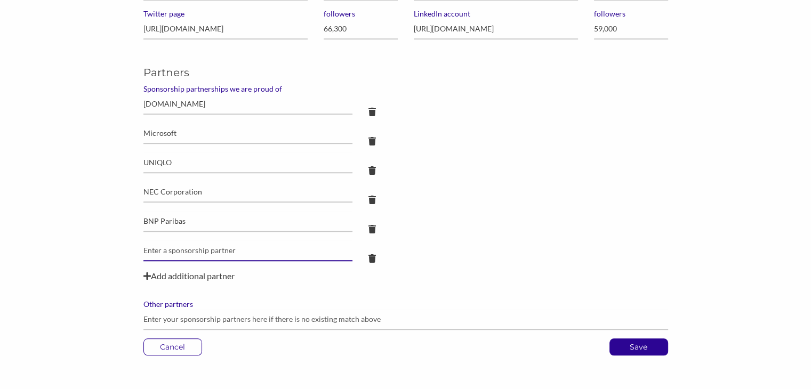
click at [164, 246] on input "text" at bounding box center [247, 250] width 209 height 21
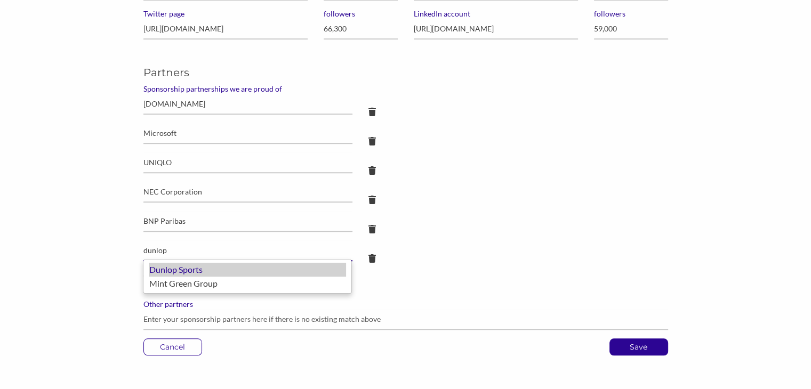
click at [179, 272] on div "Dunlop Sports" at bounding box center [247, 270] width 197 height 14
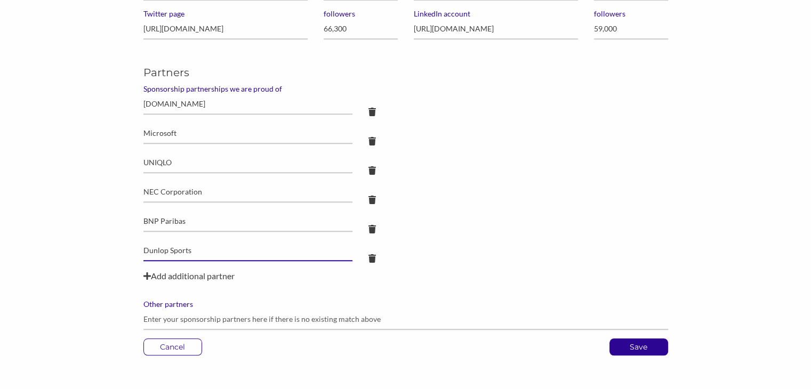
type input "Dunlop Sports"
click at [179, 272] on div "Add additional partner" at bounding box center [405, 276] width 524 height 13
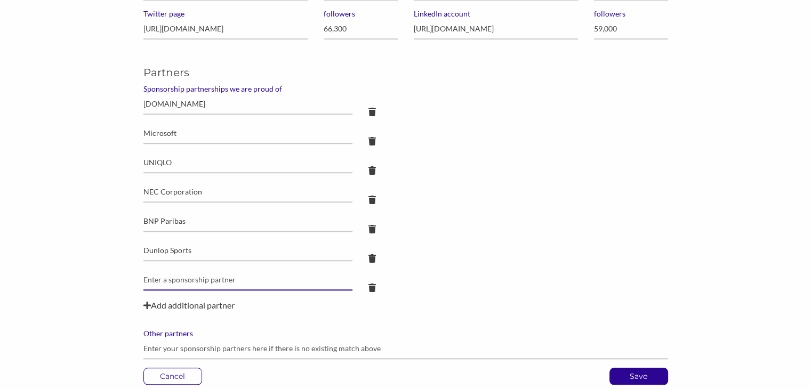
click at [179, 272] on input "text" at bounding box center [247, 280] width 209 height 21
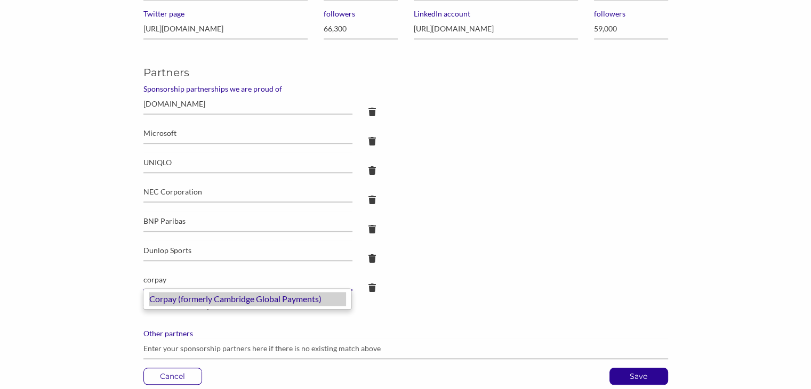
click at [160, 301] on div "Corpay (formerly Cambridge Global Payments)" at bounding box center [247, 299] width 197 height 14
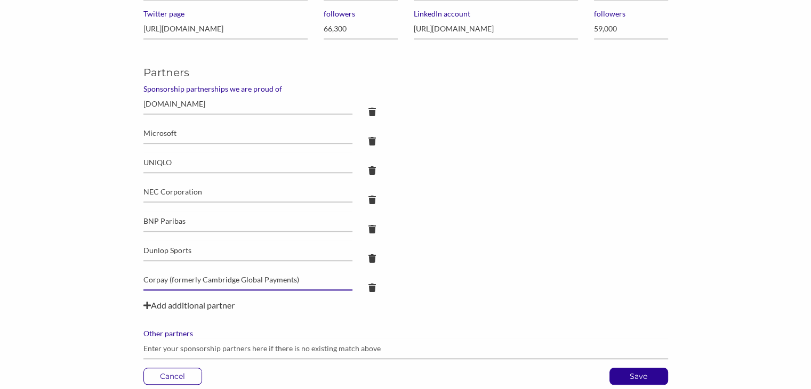
type input "Corpay (formerly Cambridge Global Payments)"
click at [166, 307] on div "Add additional partner" at bounding box center [405, 305] width 524 height 13
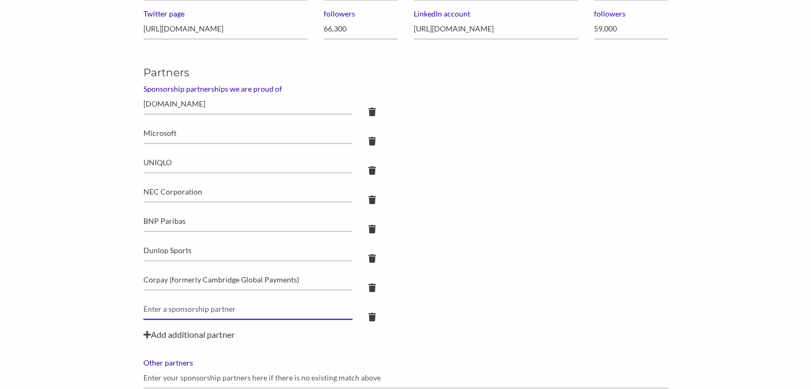
click at [166, 307] on input "text" at bounding box center [247, 309] width 209 height 21
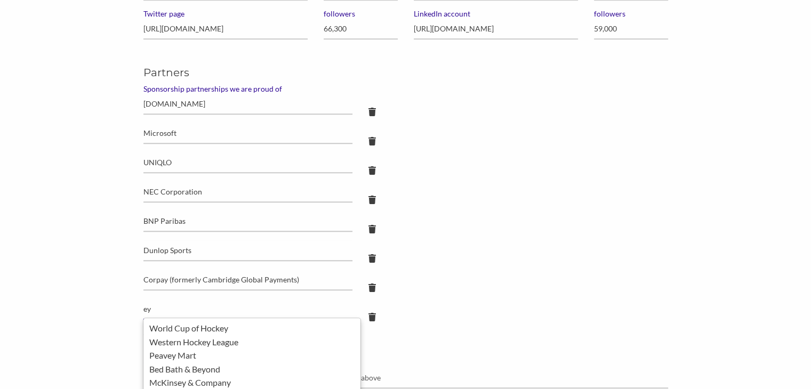
type input "e"
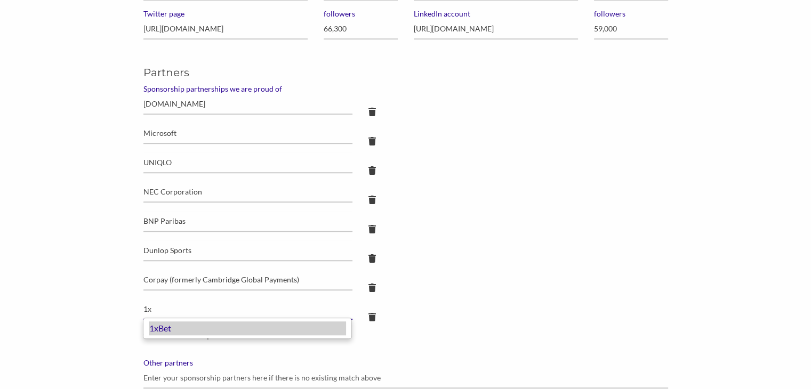
click at [156, 325] on div "1xBet" at bounding box center [247, 328] width 197 height 14
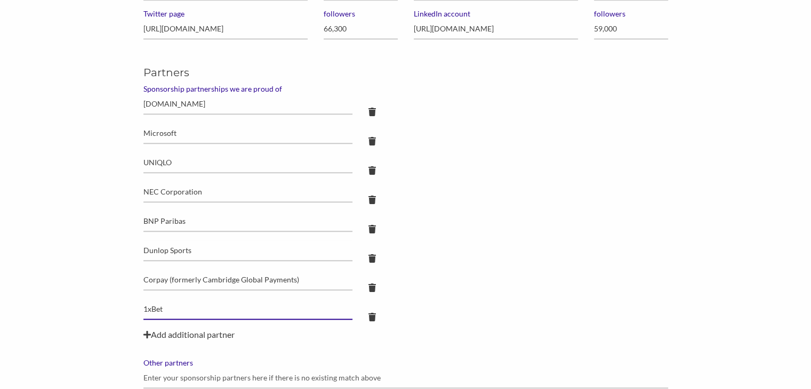
type input "1xBet"
click at [162, 335] on div "Add additional partner" at bounding box center [405, 334] width 524 height 13
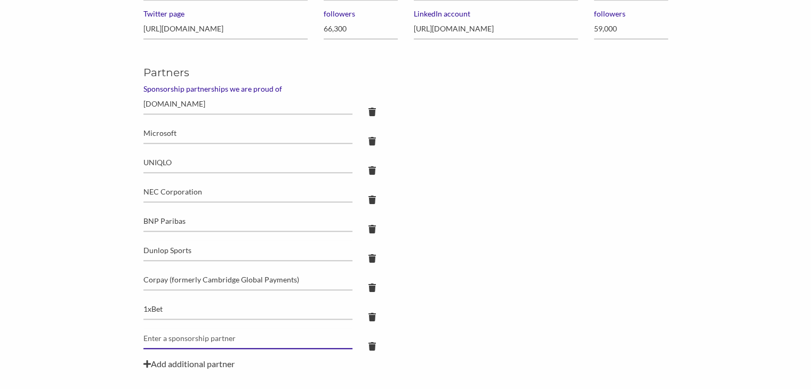
click at [162, 335] on input "text" at bounding box center [247, 338] width 209 height 21
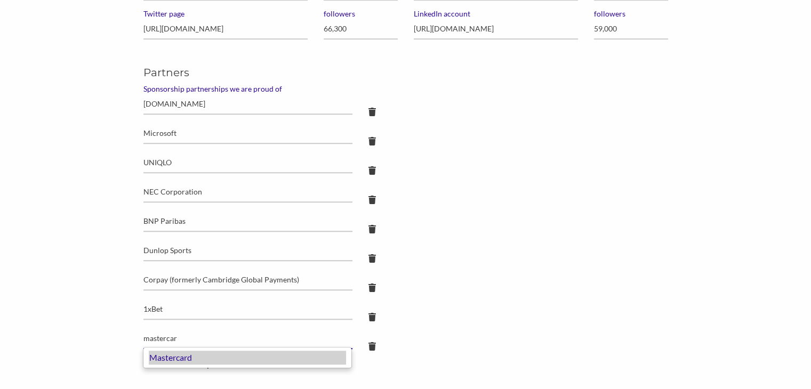
click at [168, 358] on div "Mastercard" at bounding box center [247, 358] width 197 height 14
type input "Mastercard"
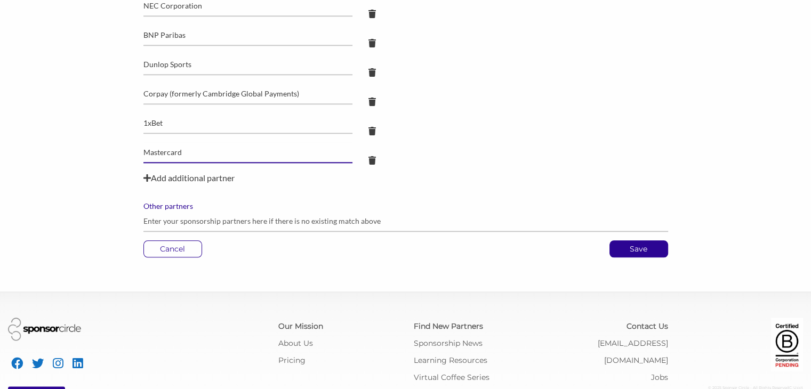
scroll to position [1087, 0]
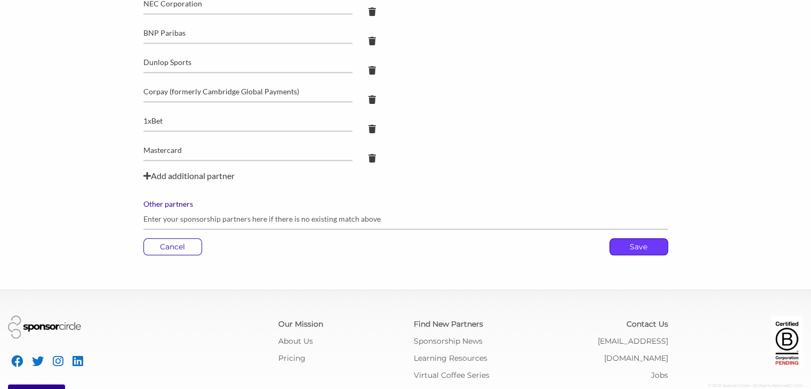
click at [630, 243] on p "Save" at bounding box center [639, 247] width 58 height 16
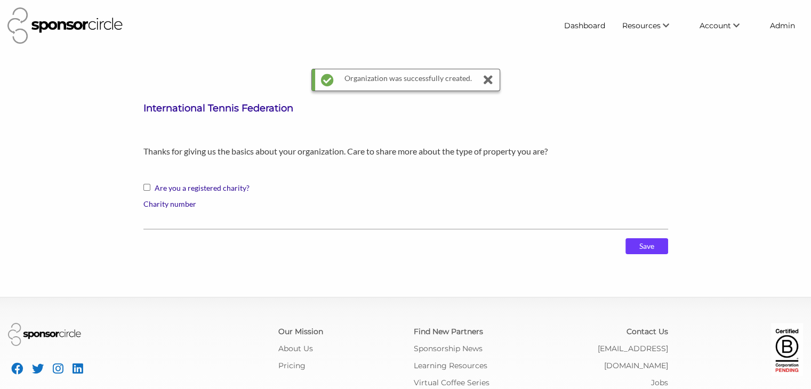
click at [650, 245] on input "Save" at bounding box center [646, 246] width 43 height 16
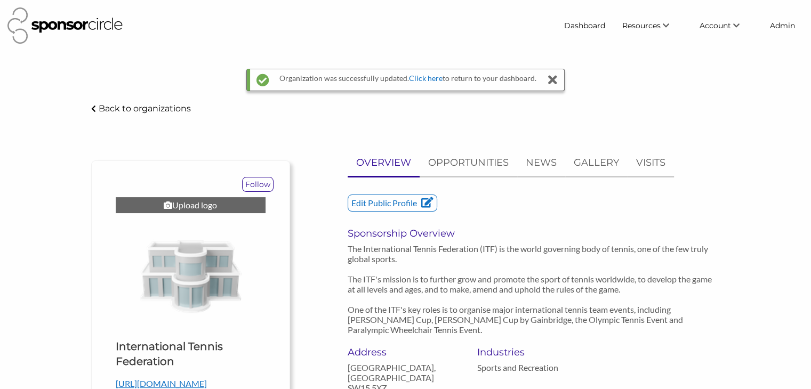
click at [185, 202] on div "Upload logo" at bounding box center [191, 205] width 150 height 16
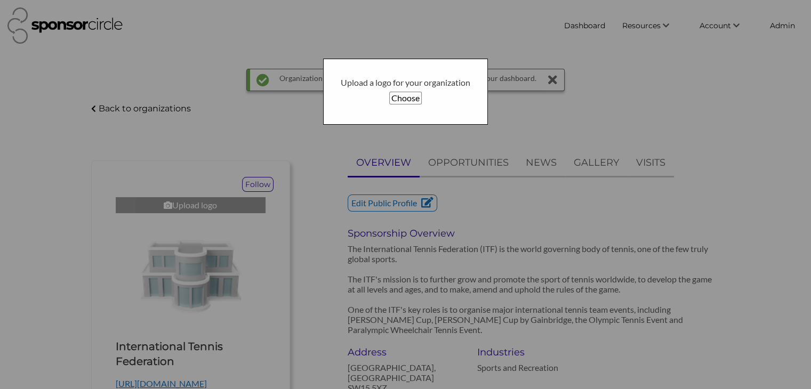
click at [406, 102] on button "Choose" at bounding box center [405, 98] width 33 height 13
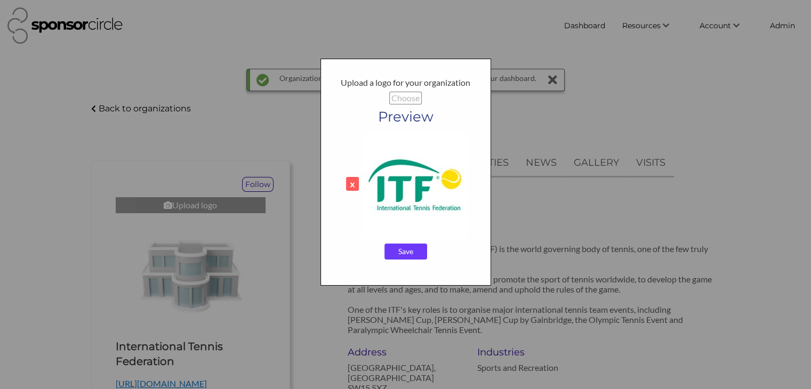
click at [414, 254] on input "Save" at bounding box center [405, 252] width 43 height 16
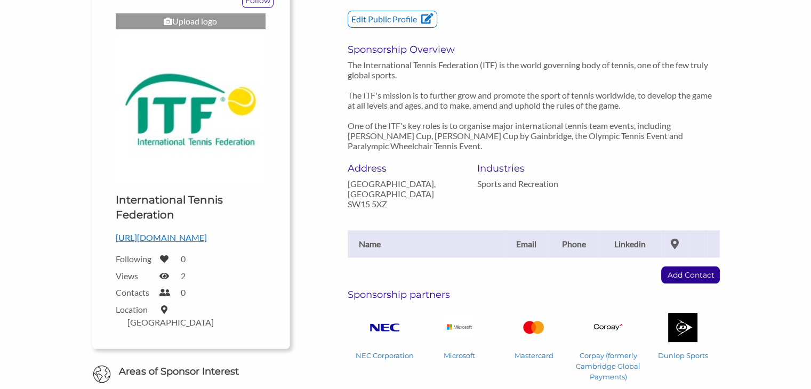
scroll to position [151, 0]
click at [698, 266] on p "Add Contact" at bounding box center [690, 274] width 58 height 16
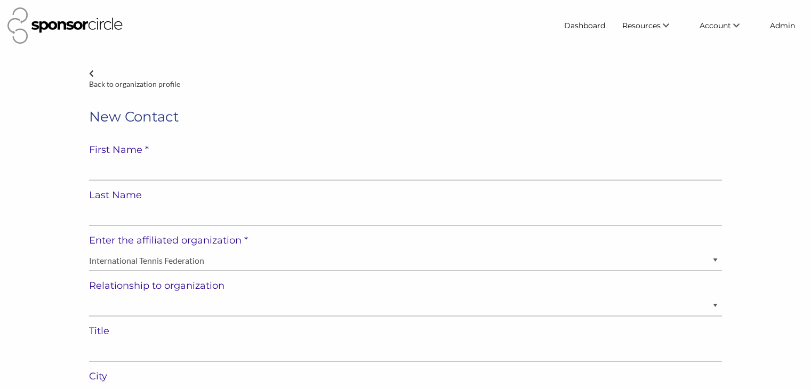
select select "[GEOGRAPHIC_DATA]"
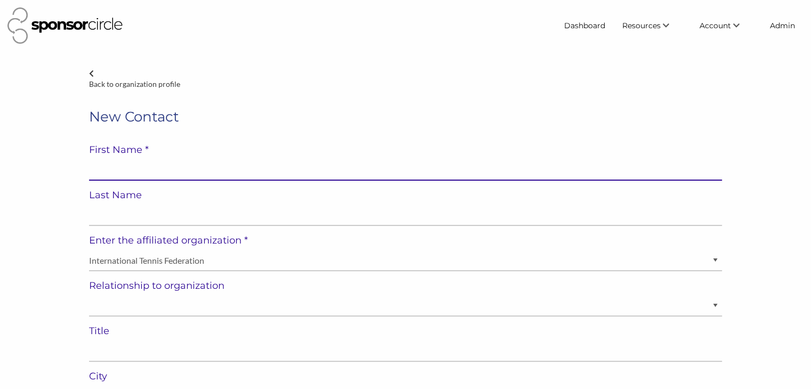
click at [252, 168] on input "text" at bounding box center [405, 170] width 633 height 21
paste input "Nicky Stanton"
type input "Nicky Stanton"
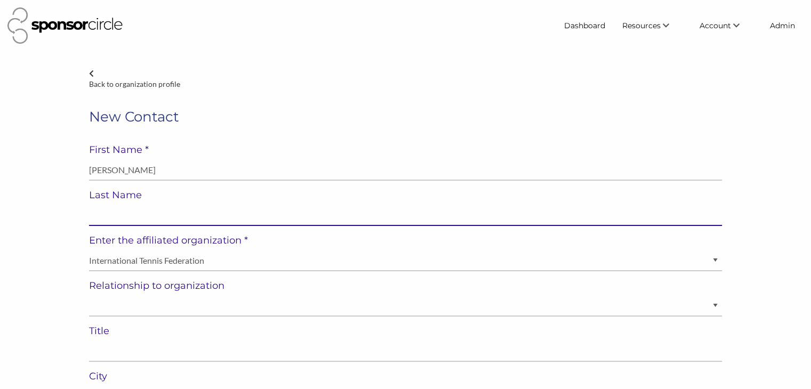
click at [200, 214] on input "text" at bounding box center [405, 215] width 633 height 21
paste input "Nicky Stanton"
type input "Nicky Stanton"
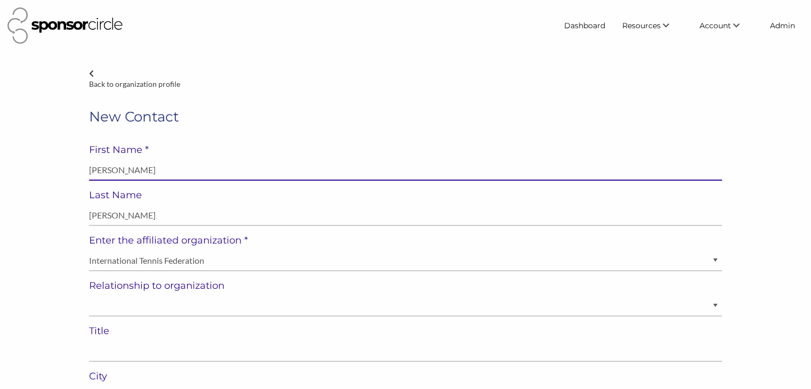
click at [121, 167] on input "Nicky Stanton" at bounding box center [405, 170] width 633 height 21
type input "Nicky"
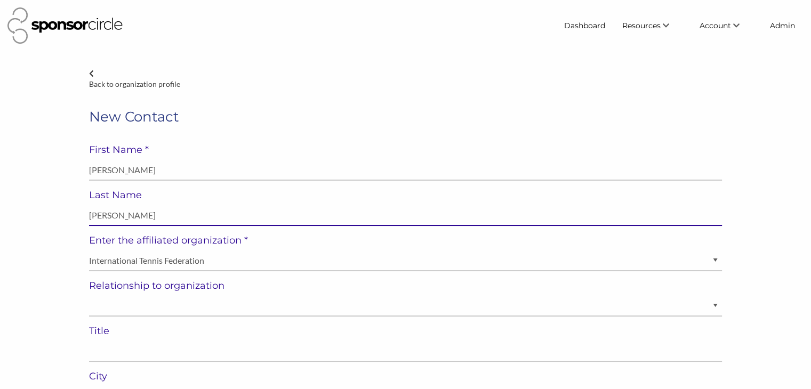
click at [96, 213] on input "Nicky Stanton" at bounding box center [405, 215] width 633 height 21
type input "Stanton"
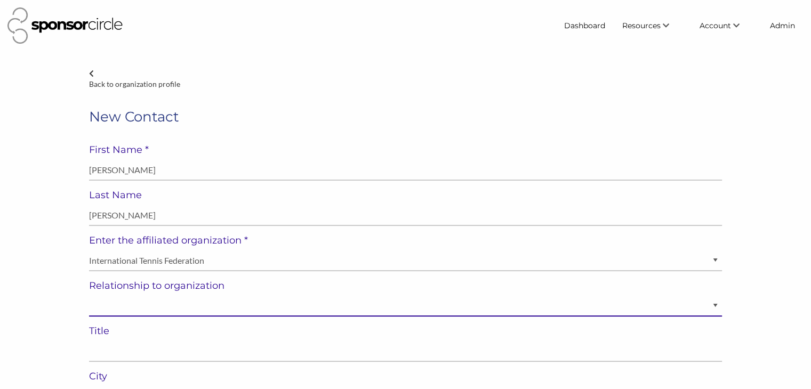
click at [97, 310] on select "Staff Volunteer" at bounding box center [405, 306] width 633 height 21
select select "Staff"
click at [89, 296] on select "Staff Volunteer" at bounding box center [405, 306] width 633 height 21
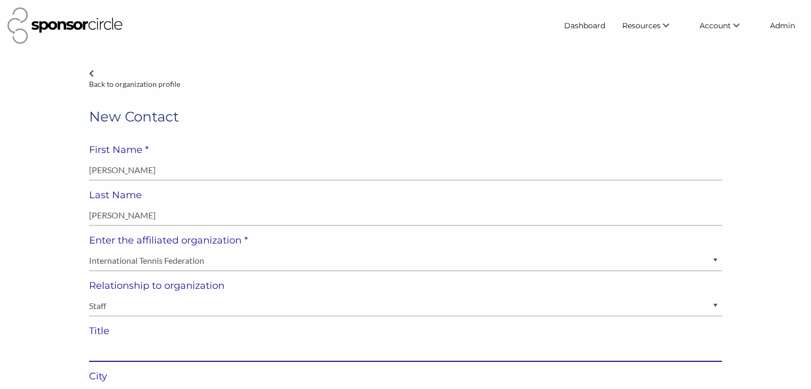
click at [102, 353] on input "text" at bounding box center [405, 351] width 633 height 21
paste input "Head of Partnerships and Insights"
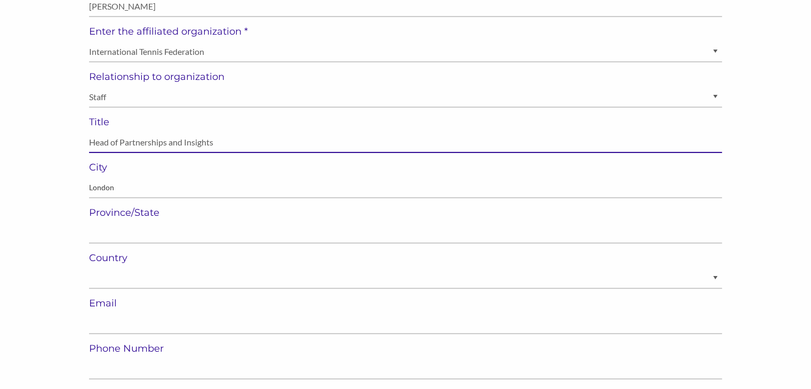
scroll to position [211, 0]
type input "Head of Partnerships and Insights"
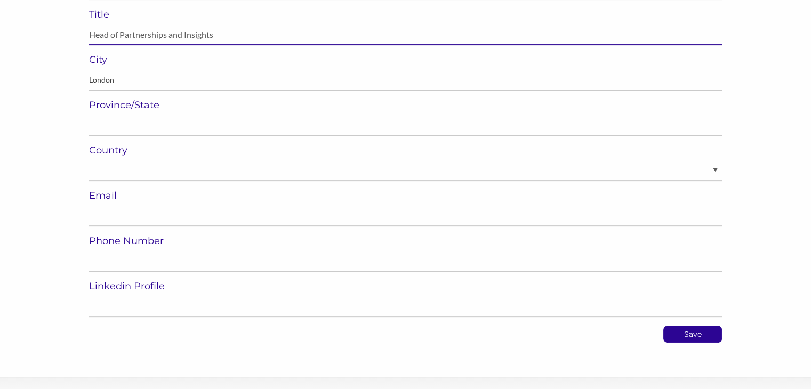
scroll to position [319, 0]
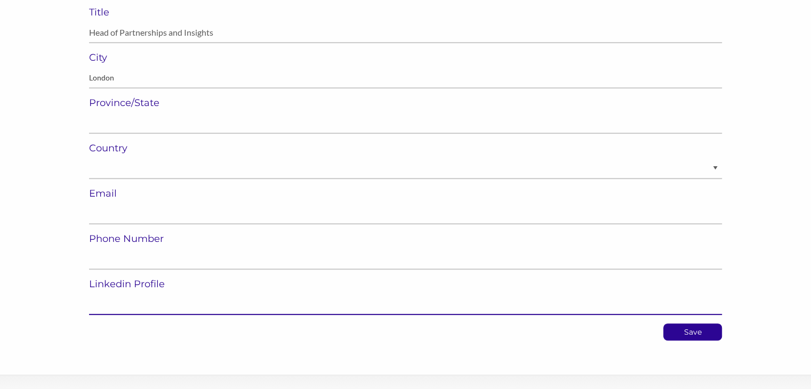
click at [110, 300] on input "url" at bounding box center [405, 304] width 633 height 21
paste input "https://www.linkedin.com/in/nicky-stanton-8a690631/"
type input "https://www.linkedin.com/in/nicky-stanton-8a690631/"
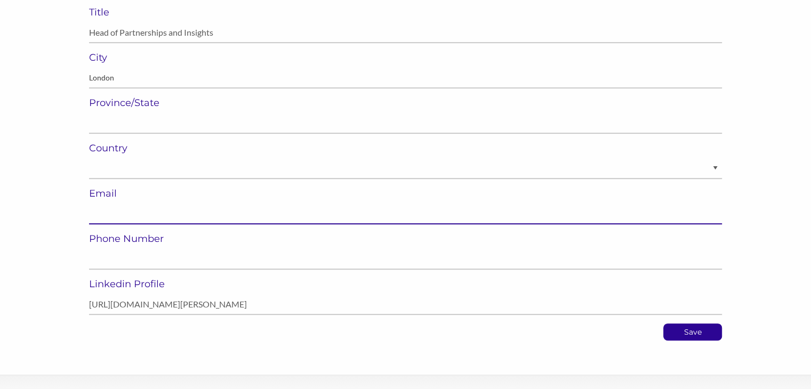
click at [119, 207] on input "email" at bounding box center [405, 214] width 633 height 21
paste input "nicky.stanton@itftennis.com"
type input "nicky.stanton@itftennis.com"
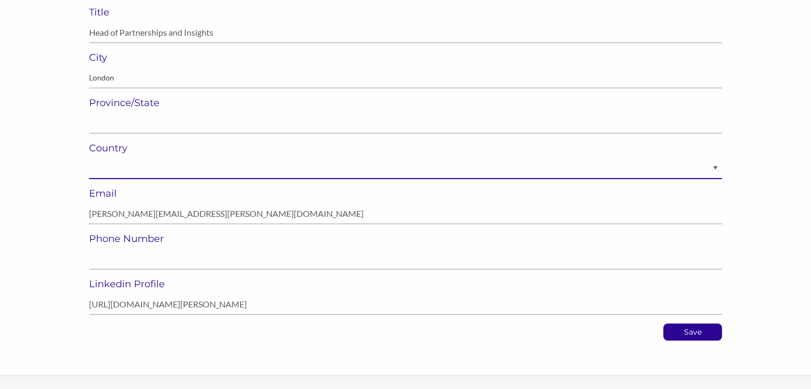
click at [219, 172] on select "[GEOGRAPHIC_DATA] [GEOGRAPHIC_DATA] ----------- [GEOGRAPHIC_DATA] [GEOGRAPHIC_D…" at bounding box center [405, 168] width 633 height 21
click at [89, 158] on select "[GEOGRAPHIC_DATA] [GEOGRAPHIC_DATA] ----------- [GEOGRAPHIC_DATA] [GEOGRAPHIC_D…" at bounding box center [405, 168] width 633 height 21
select select "[GEOGRAPHIC_DATA]"
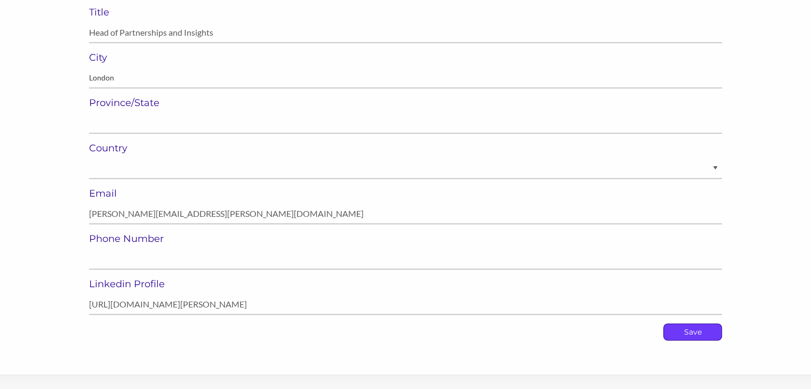
click at [682, 333] on p "Save" at bounding box center [693, 332] width 58 height 16
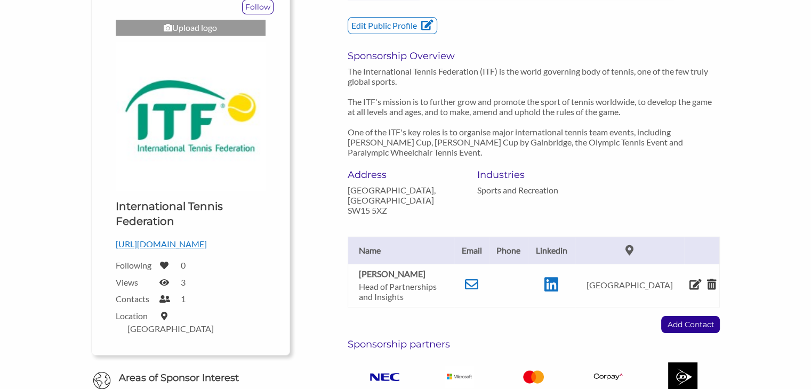
scroll to position [145, 0]
click at [673, 316] on p "Add Contact" at bounding box center [690, 324] width 58 height 16
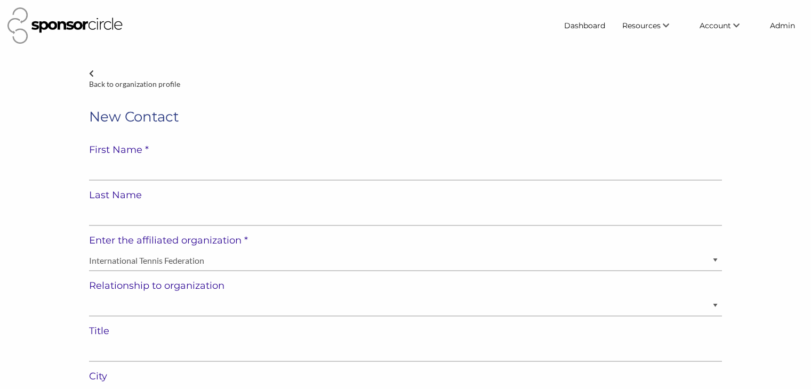
select select "[GEOGRAPHIC_DATA]"
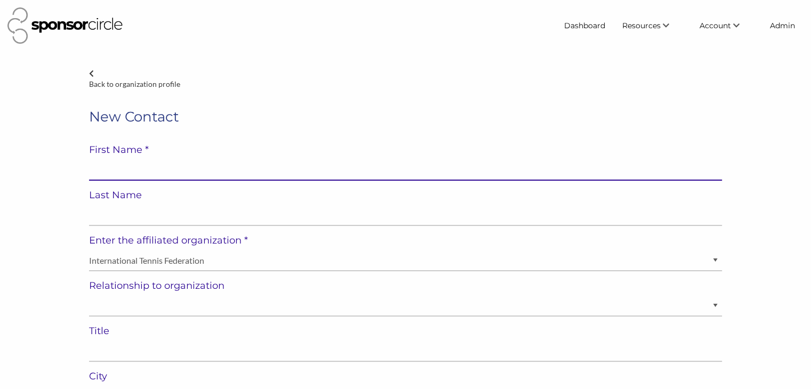
click at [305, 168] on input "text" at bounding box center [405, 170] width 633 height 21
paste input "[DATE][PERSON_NAME]"
type input "[DATE][PERSON_NAME]"
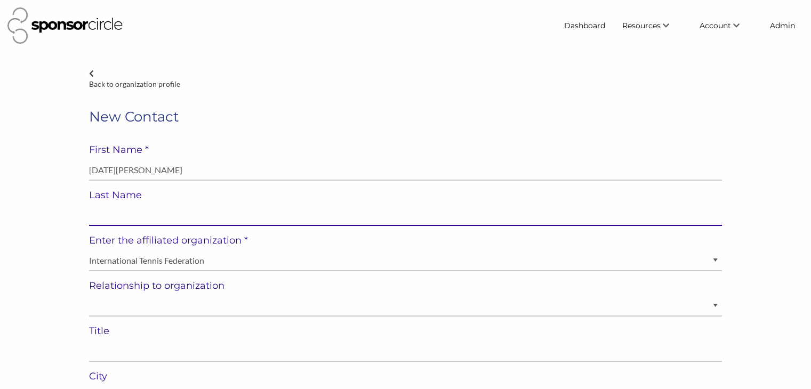
click at [238, 216] on input "text" at bounding box center [405, 215] width 633 height 21
paste input "[DATE][PERSON_NAME]"
type input "[DATE][PERSON_NAME]"
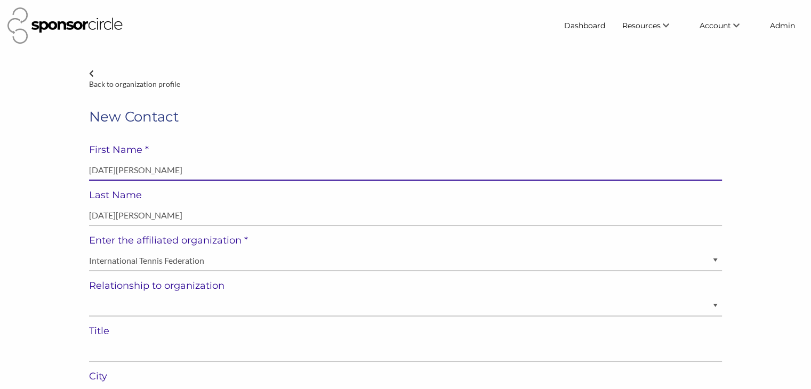
click at [114, 167] on input "[DATE][PERSON_NAME]" at bounding box center [405, 170] width 633 height 21
type input "[PERSON_NAME]"
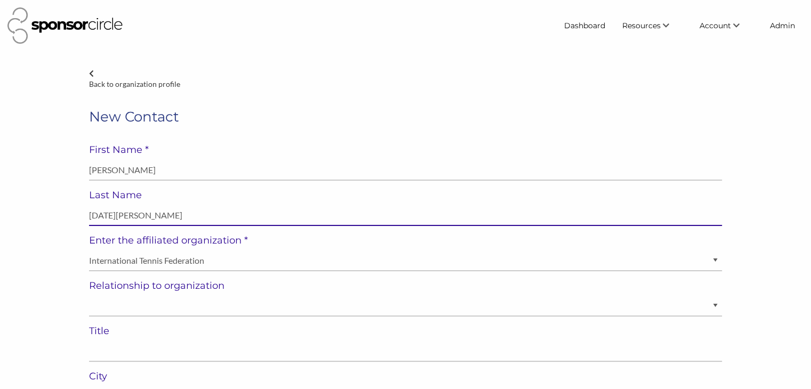
click at [97, 212] on input "[DATE][PERSON_NAME]" at bounding box center [405, 215] width 633 height 21
type input "Bardot"
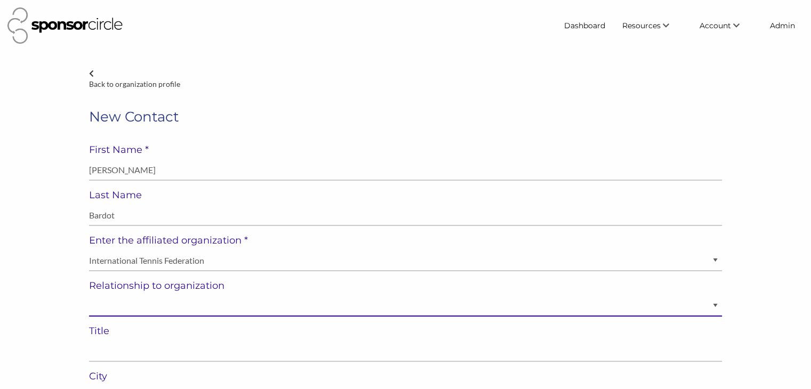
click at [116, 300] on select "Staff Volunteer" at bounding box center [405, 306] width 633 height 21
select select "Staff"
click at [89, 296] on select "Staff Volunteer" at bounding box center [405, 306] width 633 height 21
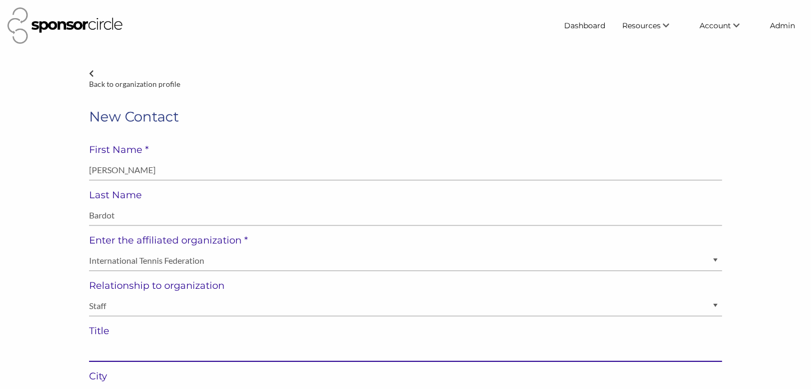
click at [99, 345] on input "text" at bounding box center [405, 351] width 633 height 21
paste input "Partnerships Manager"
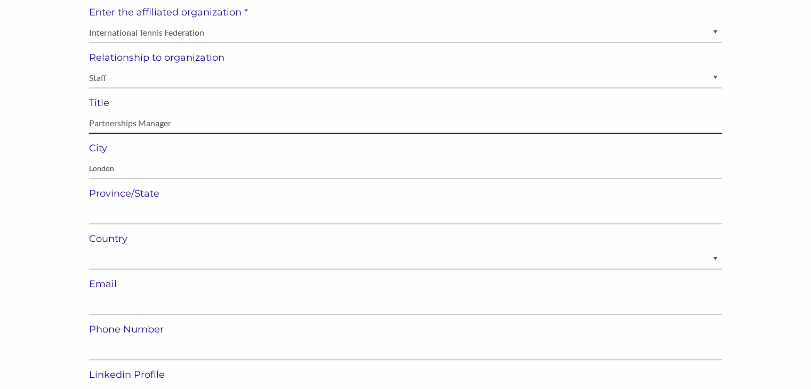
scroll to position [232, 0]
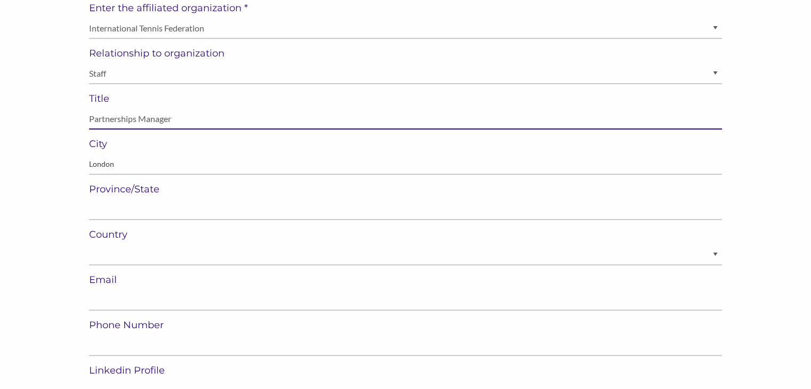
type input "Partnerships Manager"
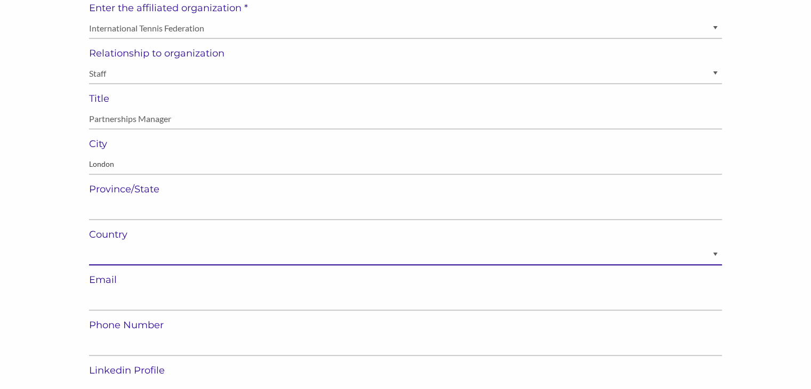
click at [112, 256] on select "[GEOGRAPHIC_DATA] [GEOGRAPHIC_DATA] ----------- [GEOGRAPHIC_DATA] [GEOGRAPHIC_D…" at bounding box center [405, 255] width 633 height 21
click at [89, 245] on select "[GEOGRAPHIC_DATA] [GEOGRAPHIC_DATA] ----------- [GEOGRAPHIC_DATA] [GEOGRAPHIC_D…" at bounding box center [405, 255] width 633 height 21
select select "[GEOGRAPHIC_DATA]"
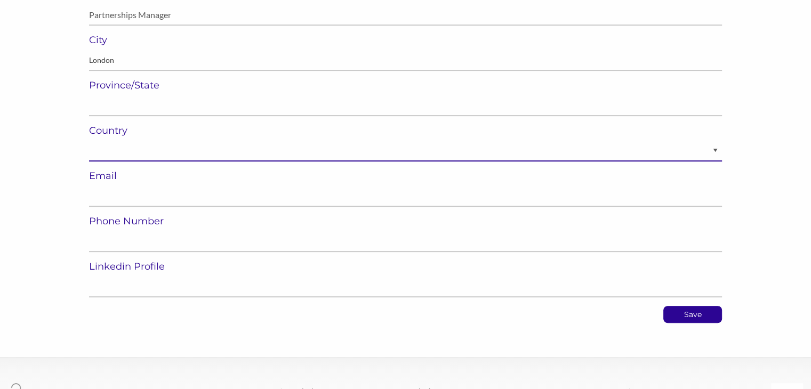
scroll to position [342, 0]
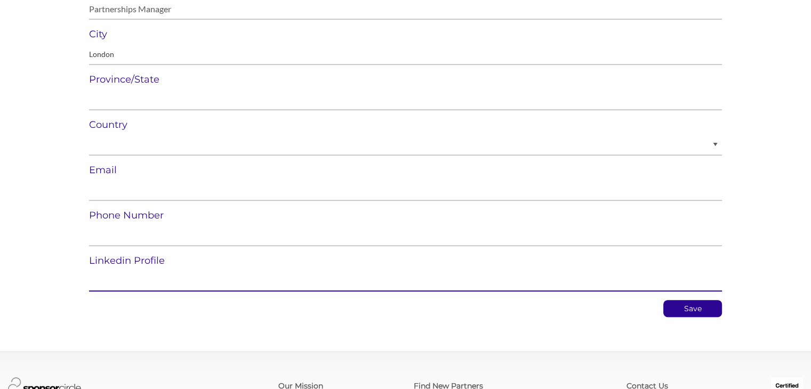
click at [130, 282] on input "url" at bounding box center [405, 281] width 633 height 21
paste input "[URL][DOMAIN_NAME]"
type input "[URL][DOMAIN_NAME]"
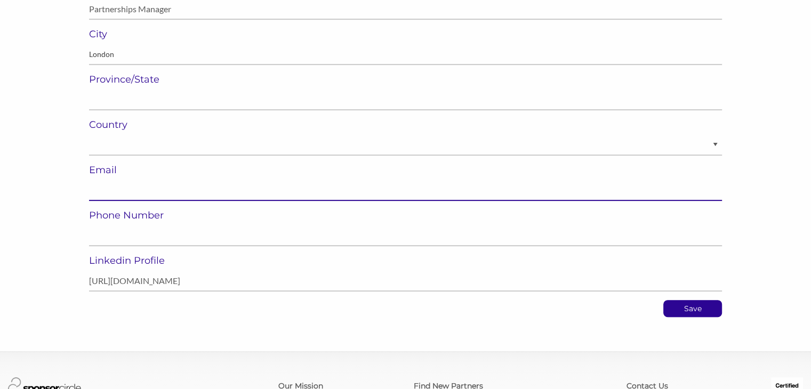
click at [98, 186] on input "email" at bounding box center [405, 190] width 633 height 21
paste input "[DATE][PERSON_NAME][EMAIL_ADDRESS][DOMAIN_NAME]"
type input "[DATE][PERSON_NAME][EMAIL_ADDRESS][DOMAIN_NAME]"
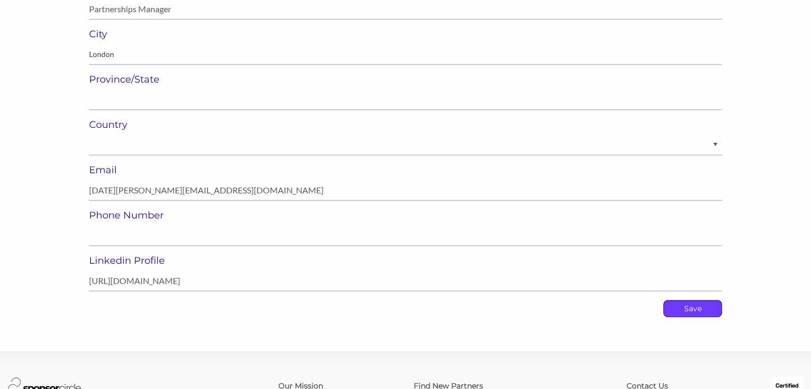
click at [695, 308] on p "Save" at bounding box center [693, 309] width 58 height 16
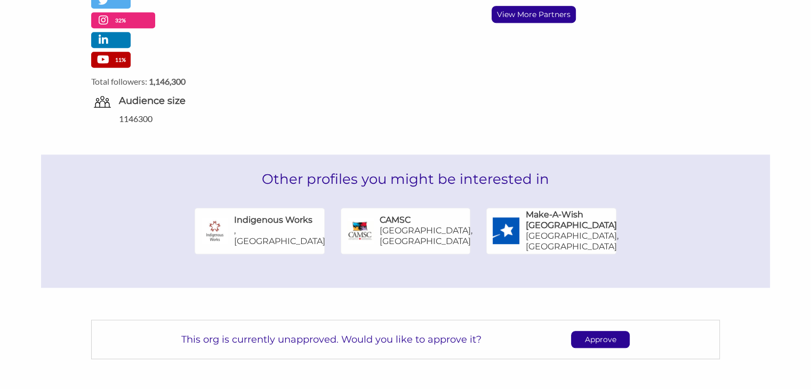
scroll to position [633, 0]
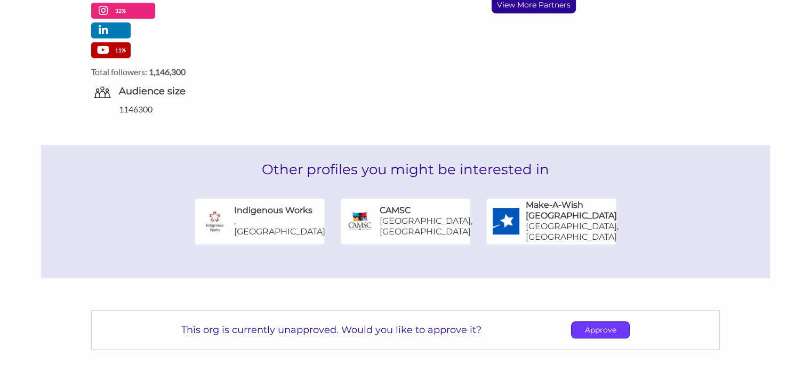
click at [604, 322] on p "Approve" at bounding box center [600, 330] width 58 height 16
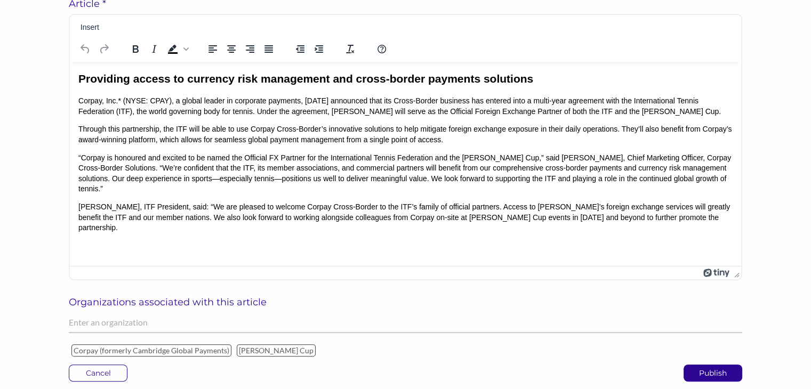
scroll to position [275, 0]
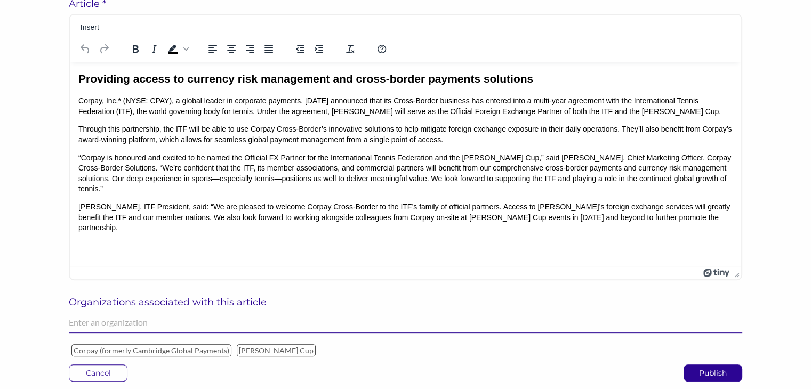
click at [165, 318] on input "text" at bounding box center [405, 322] width 673 height 21
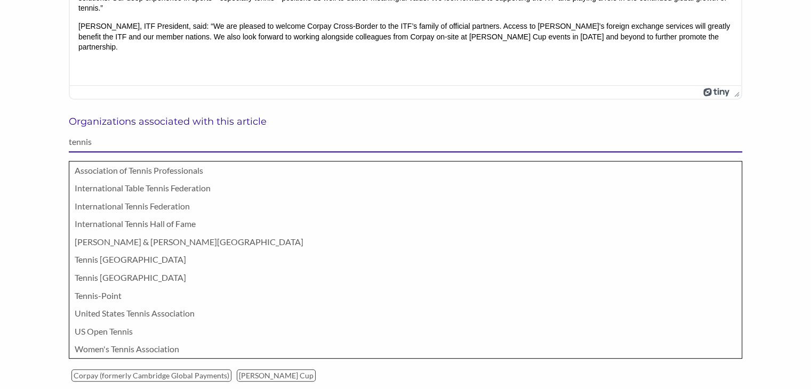
scroll to position [438, 0]
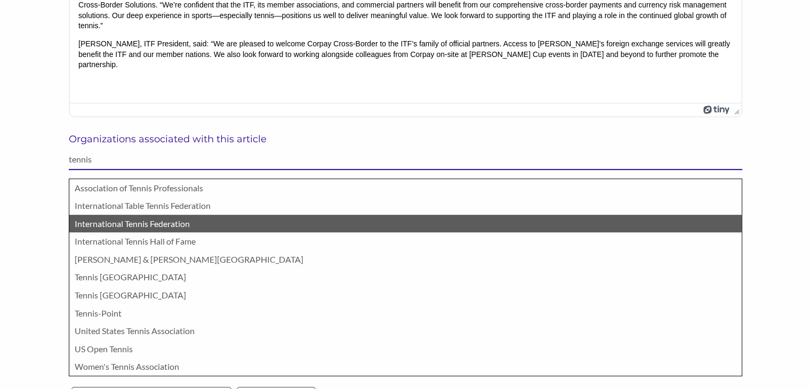
type input "tennis"
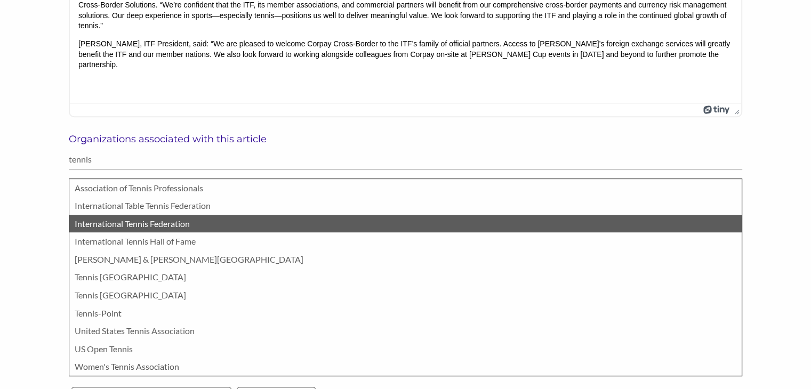
click at [92, 228] on p "International Tennis Federation" at bounding box center [405, 224] width 661 height 14
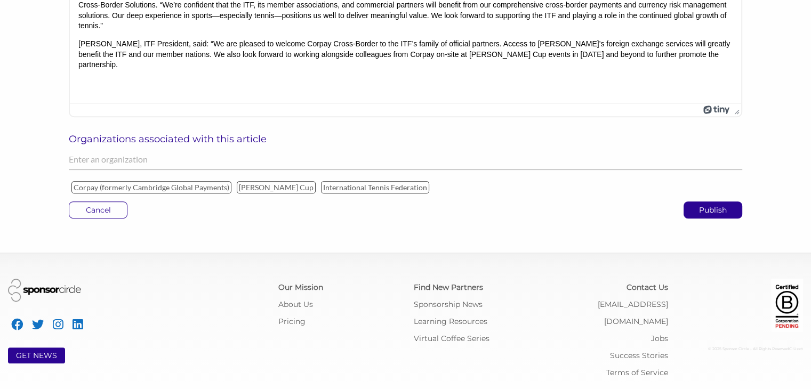
scroll to position [437, 0]
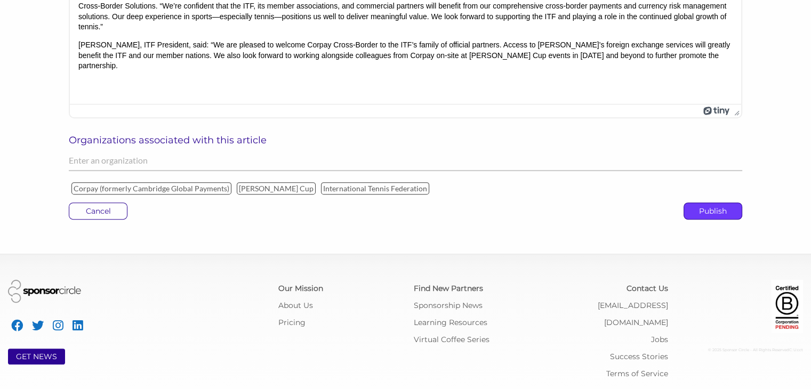
click at [705, 209] on p "Publish" at bounding box center [713, 211] width 58 height 16
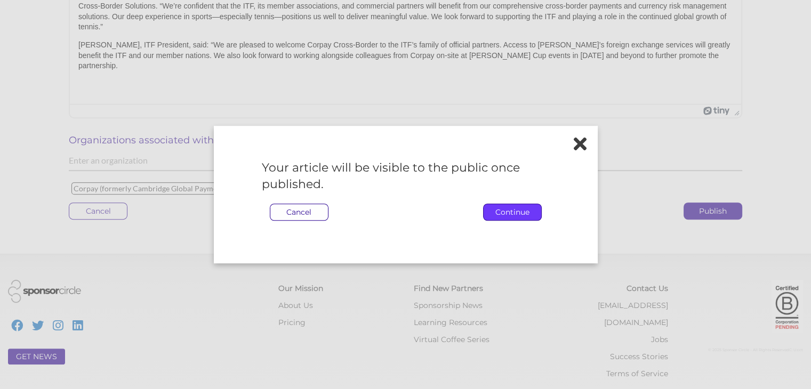
click at [518, 210] on p "Continue" at bounding box center [512, 212] width 58 height 16
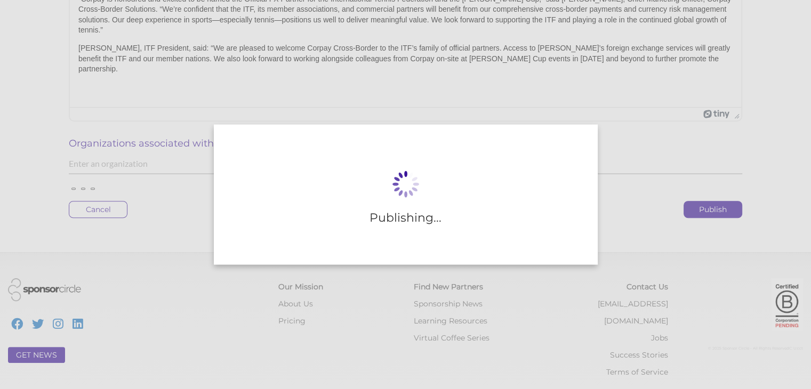
scroll to position [433, 0]
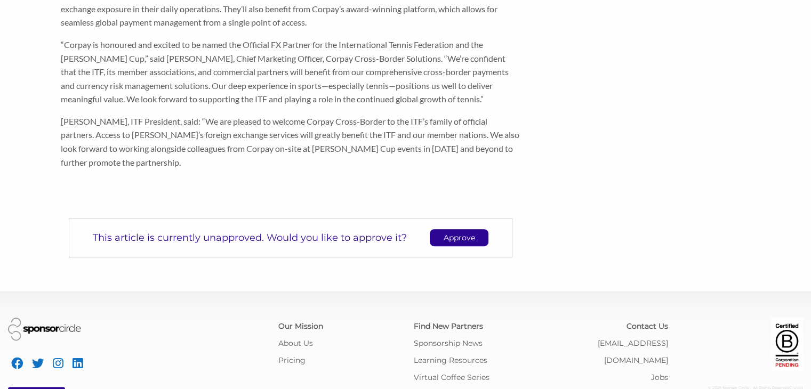
scroll to position [506, 0]
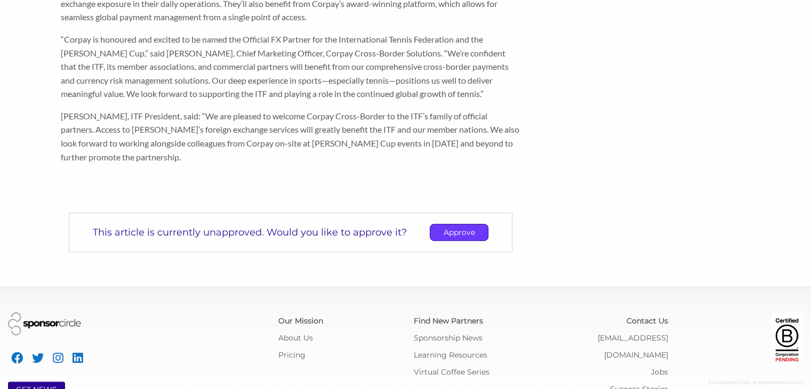
click at [464, 224] on p "Approve" at bounding box center [459, 232] width 58 height 16
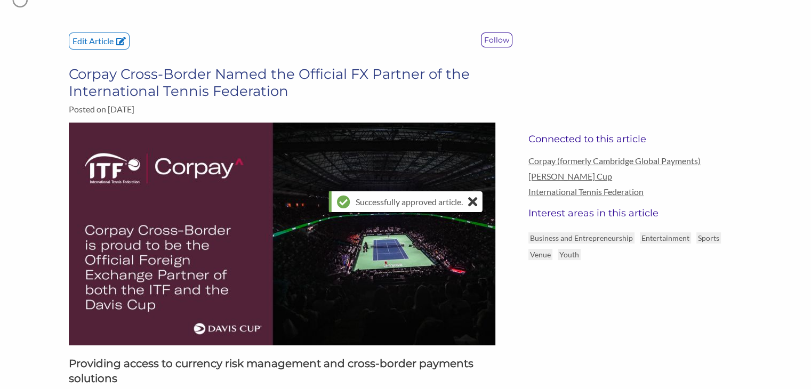
scroll to position [36, 0]
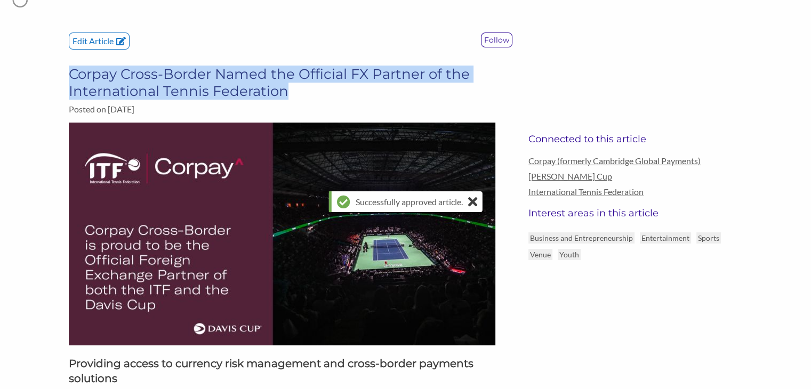
drag, startPoint x: 296, startPoint y: 88, endPoint x: 72, endPoint y: 74, distance: 224.3
click at [72, 74] on h3 "Corpay Cross-Border Named the Official FX Partner of the International Tennis F…" at bounding box center [290, 83] width 443 height 34
copy h3 "Corpay Cross-Border Named the Official FX Partner of the International Tennis F…"
